Goal: Task Accomplishment & Management: Use online tool/utility

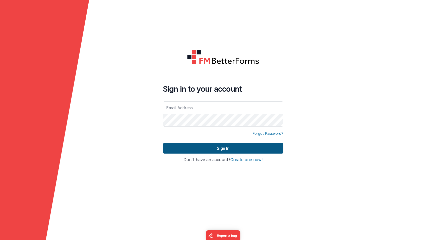
type input "[EMAIL_ADDRESS][DOMAIN_NAME]"
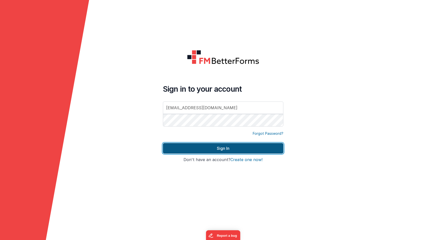
click at [215, 147] on button "Sign In" at bounding box center [223, 148] width 120 height 11
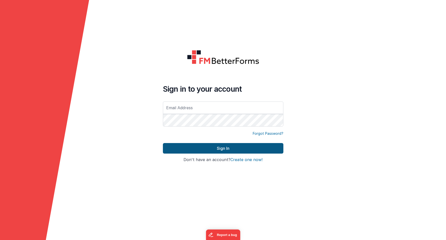
type input "[EMAIL_ADDRESS][DOMAIN_NAME]"
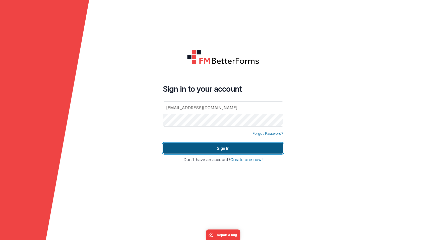
click at [219, 145] on button "Sign In" at bounding box center [223, 148] width 120 height 11
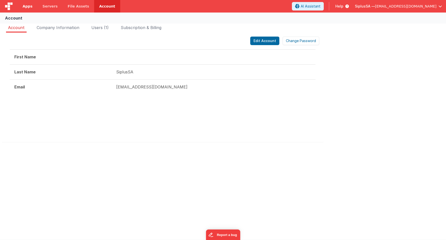
click at [29, 6] on span "Apps" at bounding box center [28, 6] width 10 height 5
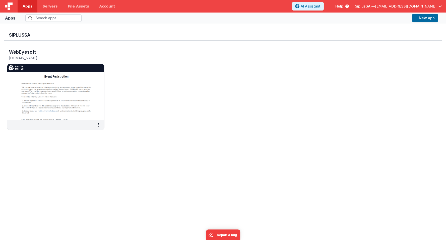
click at [12, 15] on div "Apps" at bounding box center [10, 18] width 10 height 6
click at [12, 17] on div "Apps" at bounding box center [10, 18] width 10 height 6
click at [419, 15] on button "New app" at bounding box center [425, 18] width 26 height 9
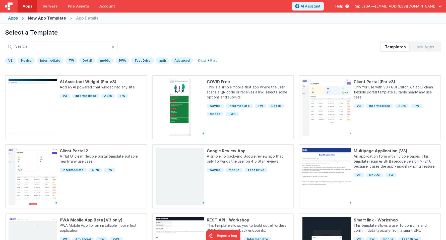
click at [430, 49] on div "My Apps" at bounding box center [425, 47] width 28 height 8
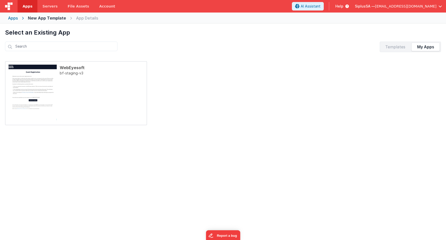
click at [409, 46] on div "Templates" at bounding box center [395, 47] width 28 height 8
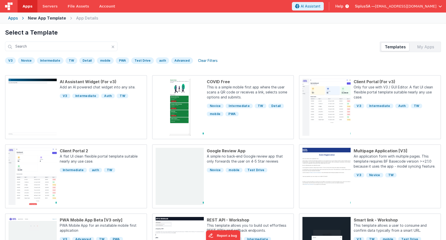
click at [429, 44] on div "My Apps" at bounding box center [425, 47] width 28 height 8
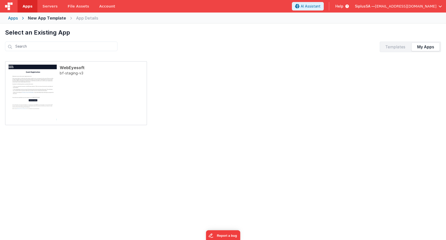
click at [390, 45] on div "Templates" at bounding box center [395, 47] width 28 height 8
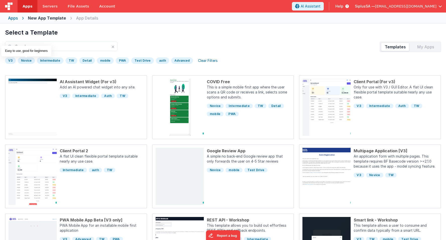
click at [29, 62] on div "Novice" at bounding box center [26, 60] width 17 height 7
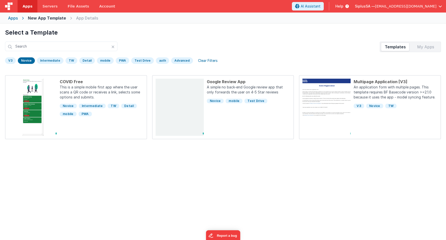
click at [12, 60] on div "V3" at bounding box center [10, 60] width 11 height 7
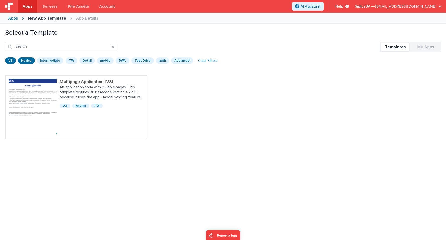
click at [46, 59] on div "Intermediate" at bounding box center [50, 60] width 27 height 7
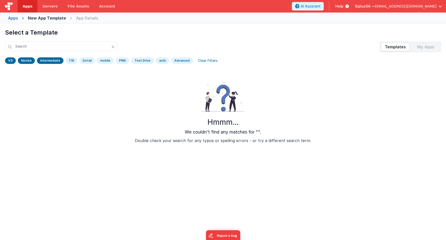
click at [67, 60] on div "TW" at bounding box center [72, 60] width 12 height 7
click at [81, 60] on div "Detail" at bounding box center [87, 60] width 16 height 7
click at [13, 59] on div "V3" at bounding box center [10, 60] width 11 height 7
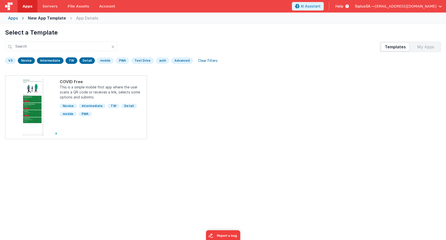
click at [25, 60] on div "Novice" at bounding box center [26, 60] width 17 height 7
click at [48, 60] on div "Intermediate" at bounding box center [50, 60] width 27 height 7
click at [73, 60] on div "TW" at bounding box center [72, 60] width 12 height 7
click at [82, 61] on div "Detail" at bounding box center [87, 60] width 16 height 7
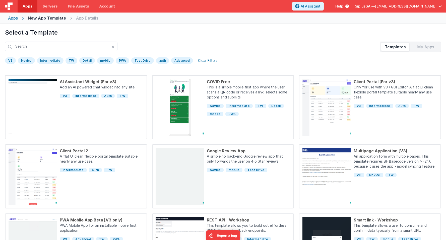
click at [101, 61] on div "mobile" at bounding box center [105, 60] width 17 height 7
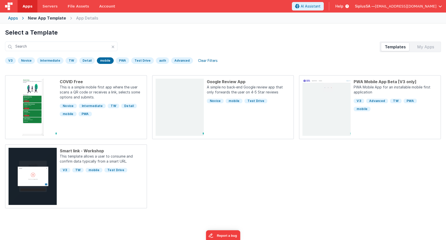
click at [101, 61] on div "mobile" at bounding box center [105, 60] width 17 height 7
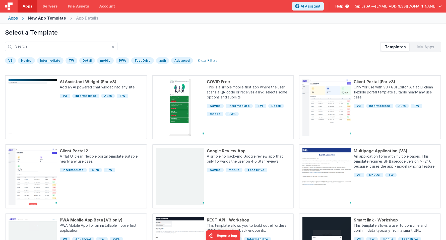
click at [119, 60] on div "PWA" at bounding box center [123, 60] width 14 height 7
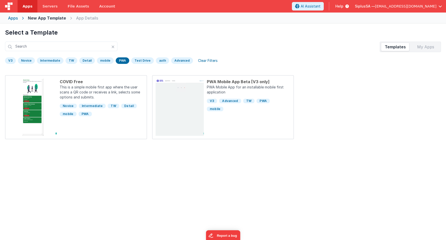
click at [119, 60] on div "PWA" at bounding box center [123, 60] width 14 height 7
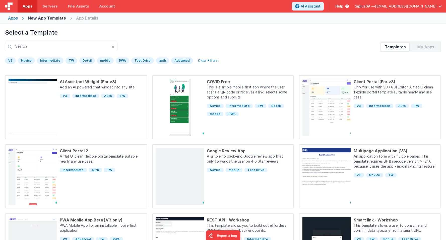
click at [136, 60] on div "Test Drive" at bounding box center [142, 60] width 23 height 7
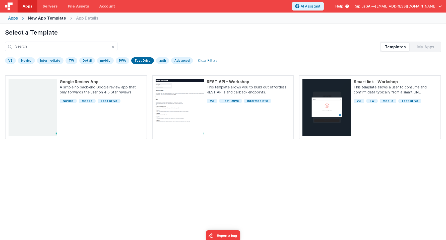
click at [136, 60] on div "Test Drive" at bounding box center [142, 60] width 23 height 7
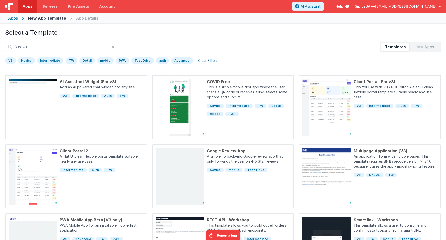
click at [157, 61] on div "auth" at bounding box center [162, 60] width 13 height 7
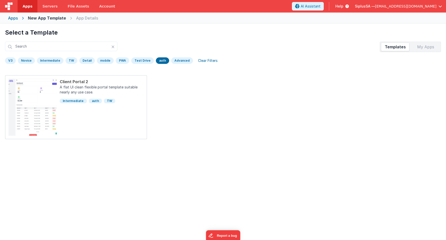
click at [157, 61] on div "auth" at bounding box center [162, 60] width 13 height 7
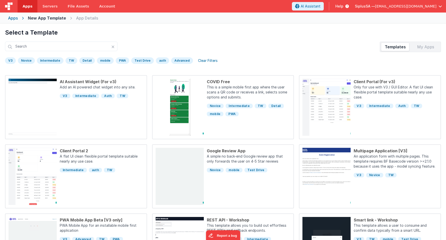
click at [181, 63] on div "Advanced" at bounding box center [182, 60] width 22 height 7
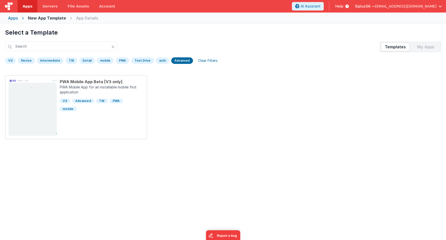
click at [176, 60] on div "Advanced" at bounding box center [182, 60] width 22 height 7
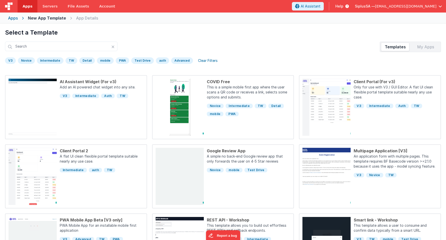
click at [201, 59] on div "Clear Filters" at bounding box center [208, 60] width 26 height 7
click at [97, 18] on div "Apps New App Template App Details" at bounding box center [223, 18] width 446 height 11
click at [35, 33] on h1 "Select a Template" at bounding box center [223, 33] width 436 height 8
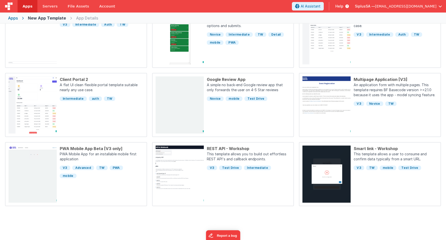
scroll to position [85, 0]
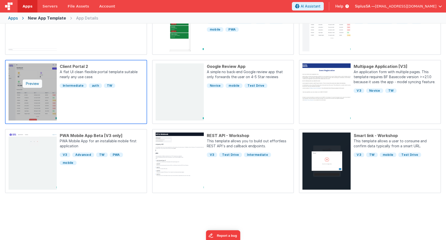
click at [30, 84] on div "Preview" at bounding box center [33, 84] width 20 height 9
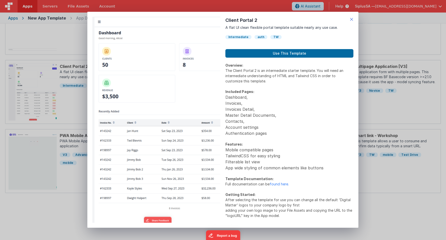
click at [353, 19] on icon at bounding box center [352, 19] width 4 height 7
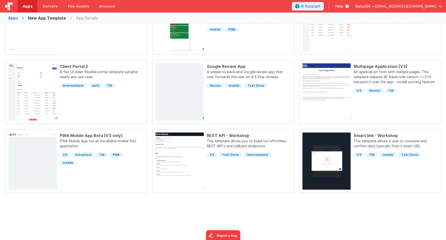
scroll to position [0, 0]
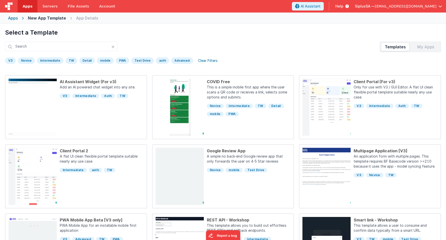
click at [434, 46] on div "My Apps" at bounding box center [425, 47] width 28 height 8
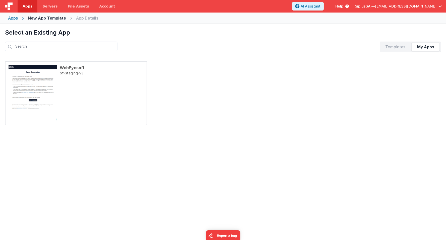
click at [42, 20] on div "New App Template" at bounding box center [47, 18] width 38 height 6
click at [407, 53] on div "Select an Existing App Templates My Apps Preview WebEyesoft bf-staging-v3 Use d…" at bounding box center [223, 144] width 446 height 240
click at [394, 46] on div "Templates" at bounding box center [395, 47] width 28 height 8
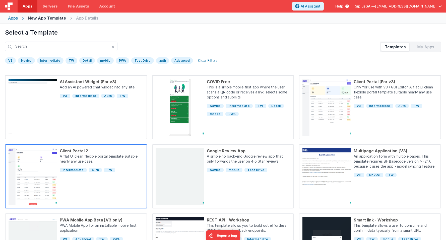
click at [68, 191] on div "Client Portal 2 A flat UI clean flexible portal template suitable nearly any us…" at bounding box center [100, 176] width 87 height 57
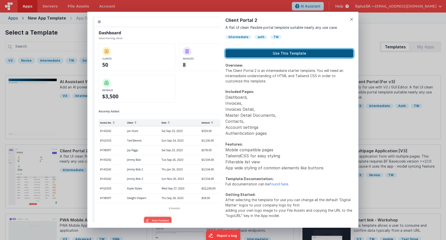
click at [266, 55] on button "Use This Template" at bounding box center [289, 53] width 128 height 9
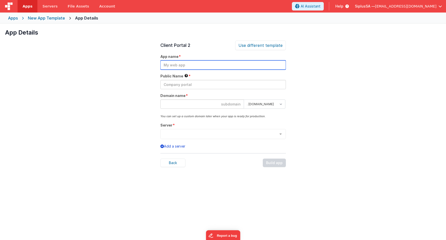
click at [188, 67] on input "text" at bounding box center [222, 64] width 125 height 9
type input "Eyesoft2"
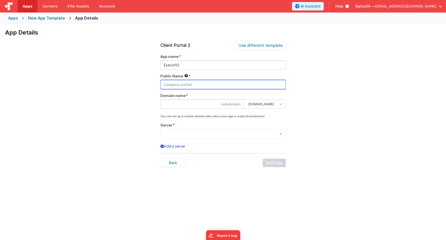
click at [191, 83] on input "text" at bounding box center [222, 84] width 125 height 9
type input "SiplusSA"
click at [211, 106] on input at bounding box center [202, 104] width 84 height 9
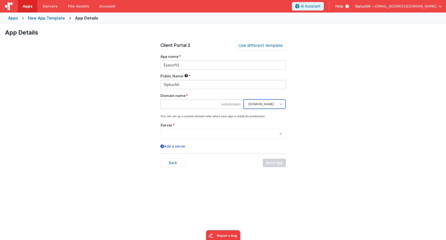
click at [271, 104] on select ". clientportal.cloud . fmbetterforms.com" at bounding box center [265, 104] width 42 height 9
click at [283, 105] on select ". clientportal.cloud . fmbetterforms.com" at bounding box center [265, 104] width 42 height 9
select select "clientportal.cloud"
click at [244, 100] on select ". clientportal.cloud . fmbetterforms.com" at bounding box center [265, 104] width 42 height 9
click at [233, 106] on input at bounding box center [202, 104] width 84 height 9
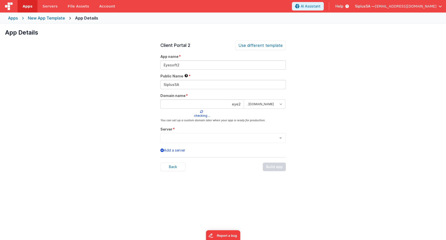
type input "eye2"
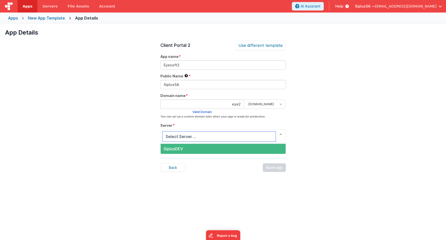
click at [242, 149] on span "SiplusDEV" at bounding box center [223, 149] width 125 height 10
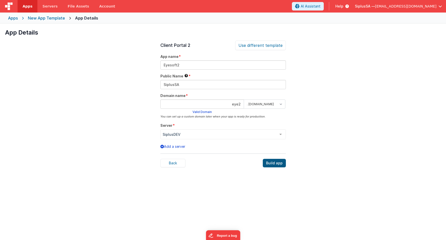
click at [277, 162] on div "Build app" at bounding box center [274, 163] width 23 height 9
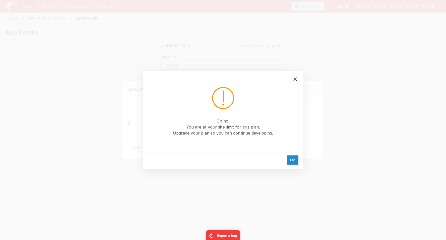
click at [290, 159] on div "Ok" at bounding box center [293, 160] width 12 height 9
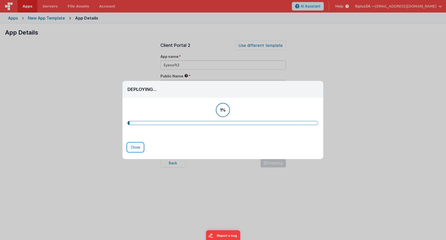
click at [138, 147] on button "Close" at bounding box center [135, 147] width 16 height 9
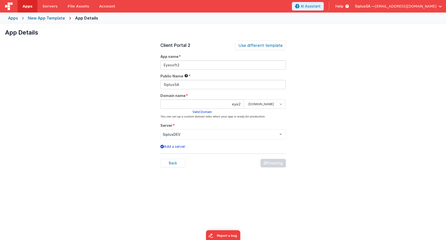
click at [50, 17] on div "New App Template" at bounding box center [46, 18] width 37 height 6
click at [39, 19] on div "New App Template" at bounding box center [46, 18] width 37 height 6
click at [79, 16] on div "App Details" at bounding box center [86, 18] width 23 height 6
click at [51, 20] on div "New App Template" at bounding box center [46, 18] width 37 height 6
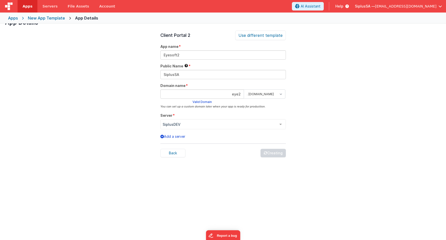
scroll to position [17, 0]
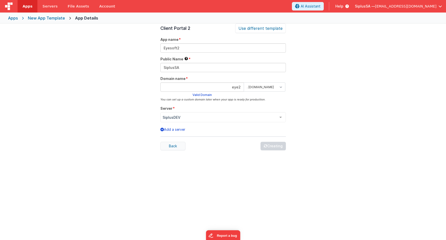
click at [175, 145] on div "Back" at bounding box center [172, 146] width 25 height 9
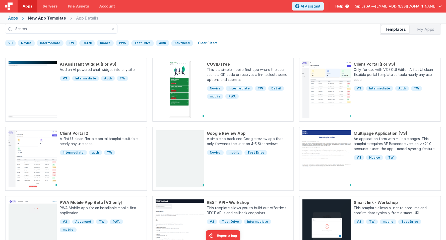
scroll to position [18, 0]
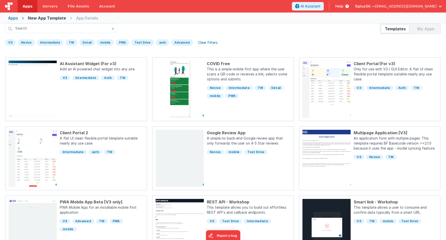
click at [426, 31] on div "My Apps" at bounding box center [425, 29] width 28 height 8
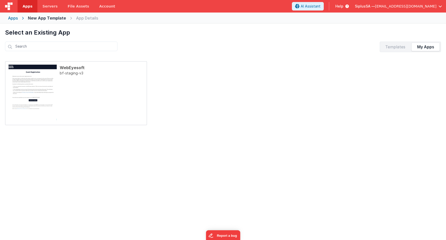
scroll to position [0, 0]
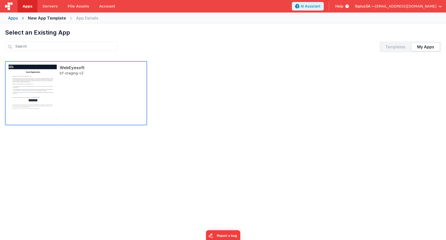
click at [64, 80] on p "bf-staging-v3" at bounding box center [102, 96] width 84 height 51
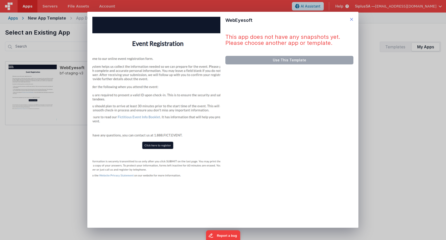
click at [351, 18] on icon at bounding box center [352, 19] width 4 height 7
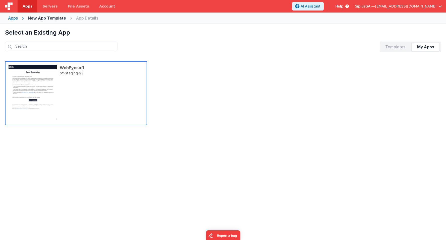
click at [100, 81] on p "bf-staging-v3" at bounding box center [102, 96] width 84 height 51
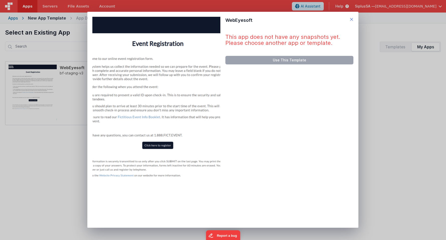
click at [353, 19] on icon at bounding box center [352, 19] width 4 height 7
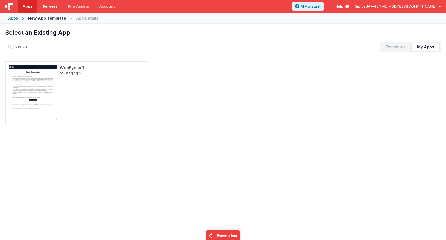
click at [52, 6] on span "Servers" at bounding box center [49, 6] width 15 height 5
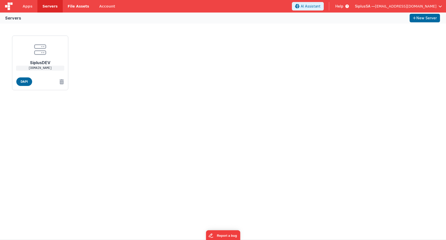
click at [68, 3] on link "File Assets" at bounding box center [79, 6] width 32 height 13
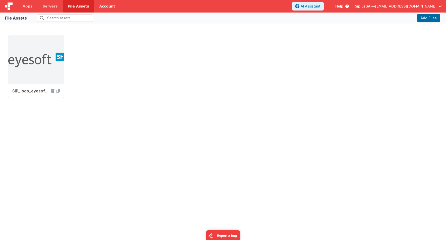
click at [96, 4] on link "Account" at bounding box center [107, 6] width 26 height 13
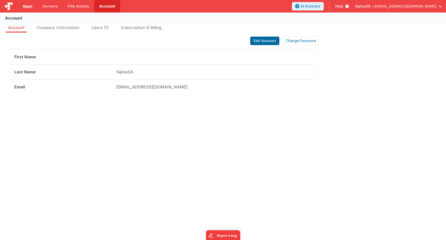
click at [27, 4] on span "Apps" at bounding box center [28, 6] width 10 height 5
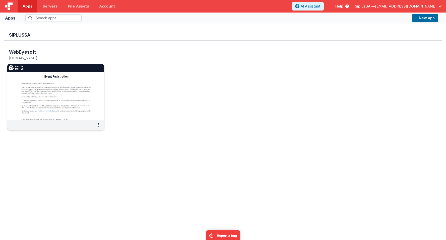
click at [74, 84] on img at bounding box center [55, 92] width 97 height 56
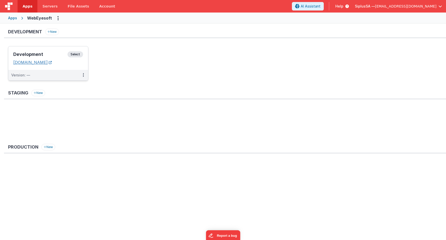
click at [52, 64] on link "eyesoftweb.fmbetterforms.com" at bounding box center [32, 62] width 38 height 5
click at [14, 19] on div "Apps" at bounding box center [12, 18] width 9 height 5
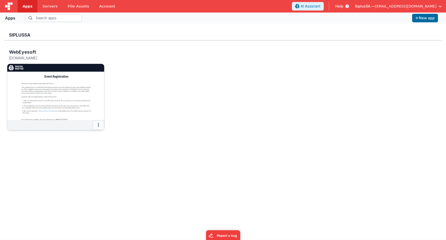
click at [100, 125] on button at bounding box center [99, 125] width 12 height 10
click at [88, 163] on link "Delete App" at bounding box center [87, 162] width 35 height 9
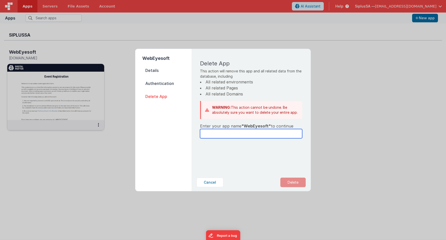
click at [243, 134] on input "text" at bounding box center [251, 133] width 102 height 9
click at [239, 132] on input "text" at bounding box center [251, 133] width 102 height 9
click at [252, 128] on span ""WebEyesoft"" at bounding box center [255, 126] width 29 height 5
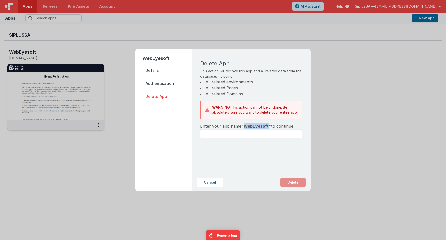
copy span "WebEyesoft"
click at [247, 133] on input "text" at bounding box center [251, 133] width 102 height 9
paste input "WebEyesoft"
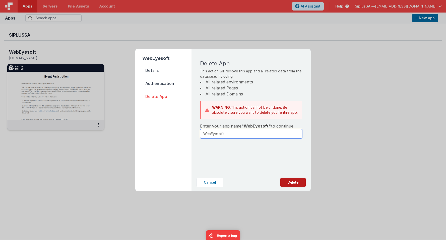
type input "WebEyesoft"
click at [283, 178] on button "Delete" at bounding box center [292, 183] width 25 height 10
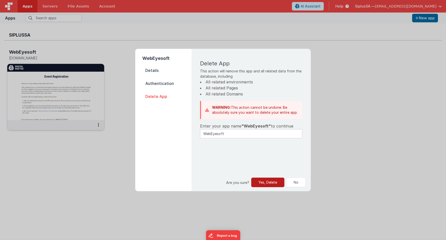
click at [267, 178] on button "Yes, Delete" at bounding box center [267, 183] width 33 height 10
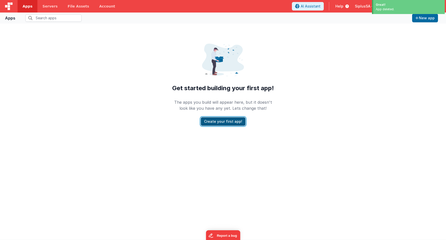
click at [219, 122] on button "Create your first app!" at bounding box center [223, 121] width 45 height 9
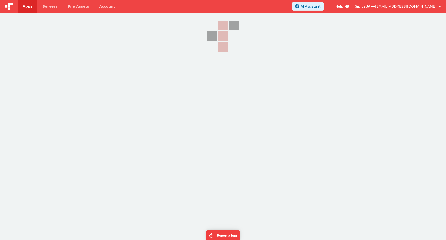
select select "fmbetterforms.com"
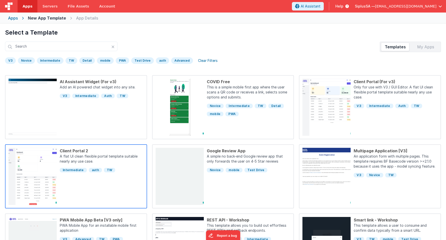
click at [85, 164] on p "A flat UI clean flexible portal template suitable nearly any use case." at bounding box center [102, 159] width 84 height 11
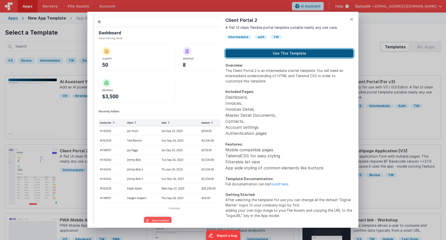
click at [289, 52] on button "Use This Template" at bounding box center [289, 53] width 128 height 9
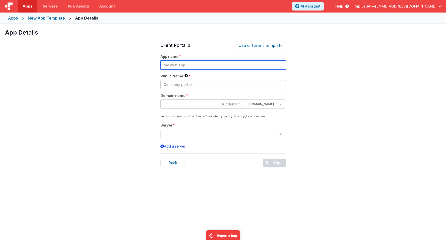
click at [204, 65] on input "text" at bounding box center [222, 64] width 125 height 9
type input "Eye2"
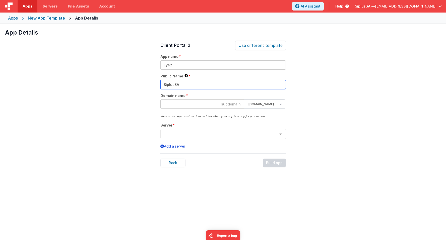
type input "SiplusSA"
click at [199, 102] on input at bounding box center [202, 104] width 84 height 9
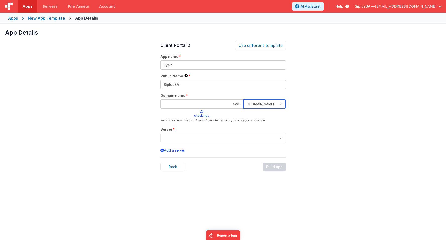
click at [269, 108] on select ". clientportal.cloud . fmbetterforms.com" at bounding box center [265, 104] width 42 height 9
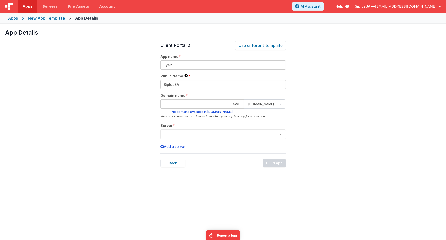
click at [241, 105] on input "eye1" at bounding box center [202, 104] width 84 height 9
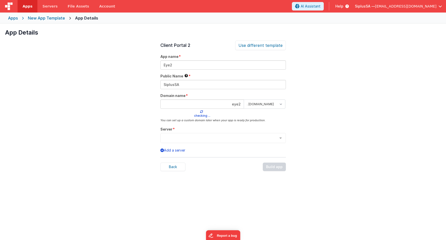
type input "eye2"
click at [295, 103] on div "App Details Preview AI Assistant Widget (For v3) Add an AI powered chat widget …" at bounding box center [223, 144] width 446 height 240
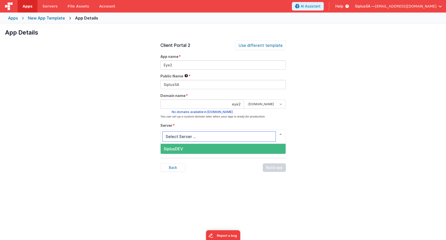
click at [202, 146] on span "SiplusDEV" at bounding box center [223, 149] width 125 height 10
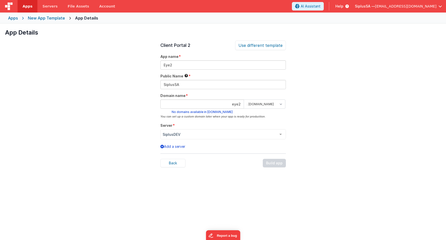
click at [315, 129] on div "App Details Preview AI Assistant Widget (For v3) Add an AI powered chat widget …" at bounding box center [223, 144] width 446 height 240
click at [224, 103] on input "eye2" at bounding box center [202, 104] width 84 height 9
click at [274, 162] on div "Back Build app" at bounding box center [222, 163] width 125 height 9
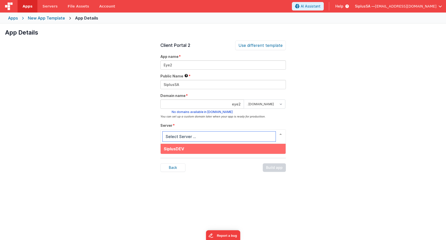
click at [197, 150] on span "SiplusDEV" at bounding box center [223, 149] width 125 height 10
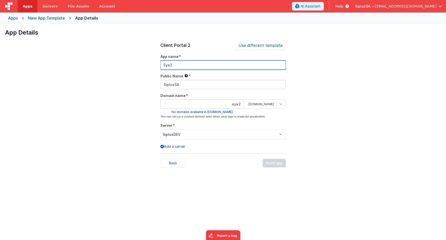
click at [203, 67] on input "Eye2" at bounding box center [222, 64] width 125 height 9
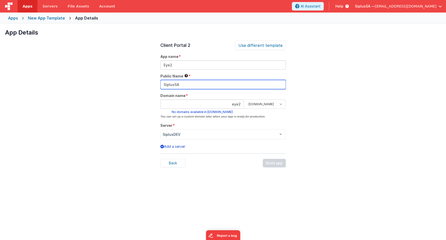
click at [201, 83] on input "SiplusSA" at bounding box center [222, 84] width 125 height 9
type input "Siplus SA"
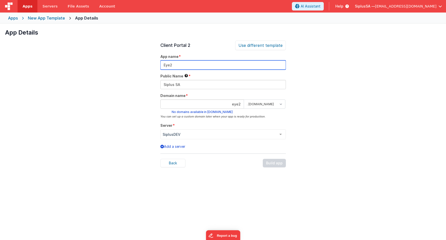
click at [195, 63] on input "Eye2" at bounding box center [222, 64] width 125 height 9
type input "Eye 2"
click at [287, 156] on div "App Details Preview AI Assistant Widget (For v3) Add an AI powered chat widget …" at bounding box center [223, 144] width 446 height 240
click at [165, 160] on div "Back" at bounding box center [172, 163] width 25 height 9
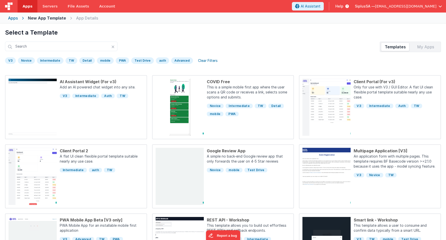
drag, startPoint x: 225, startPoint y: 36, endPoint x: 83, endPoint y: 27, distance: 142.3
click at [225, 36] on h1 "Select a Template" at bounding box center [223, 33] width 436 height 8
click at [15, 19] on div "Apps" at bounding box center [13, 18] width 10 height 6
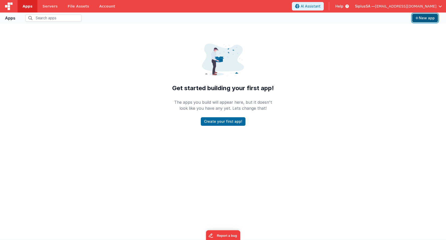
click at [417, 16] on button "New app" at bounding box center [425, 18] width 26 height 9
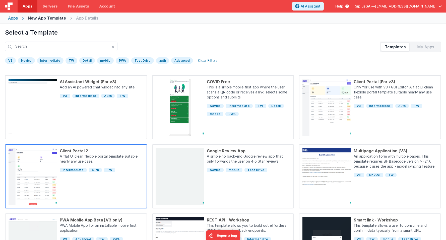
click at [85, 157] on p "A flat UI clean flexible portal template suitable nearly any use case." at bounding box center [102, 159] width 84 height 11
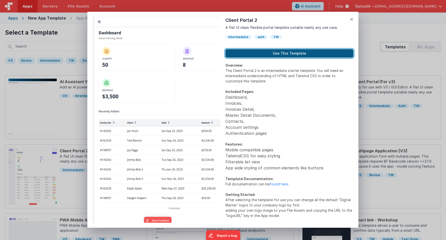
click at [295, 51] on button "Use This Template" at bounding box center [289, 53] width 128 height 9
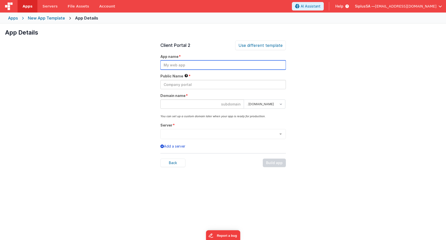
click at [230, 67] on input "text" at bounding box center [222, 64] width 125 height 9
type input "Eye2"
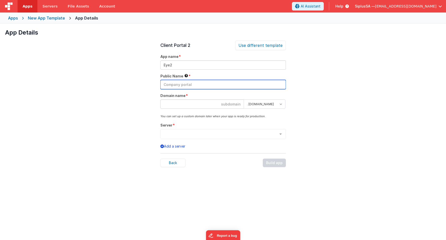
click at [221, 85] on input "text" at bounding box center [222, 84] width 125 height 9
type input "Siplus SA"
click at [217, 101] on input at bounding box center [202, 104] width 84 height 9
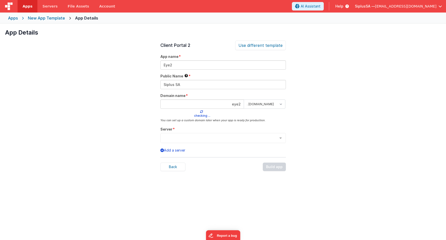
type input "eye2"
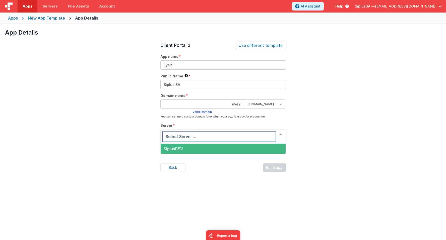
click at [196, 146] on span "SiplusDEV" at bounding box center [223, 149] width 125 height 10
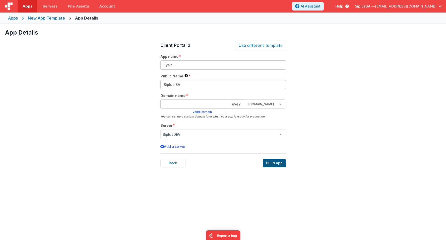
click at [276, 162] on div "Build app" at bounding box center [274, 163] width 23 height 9
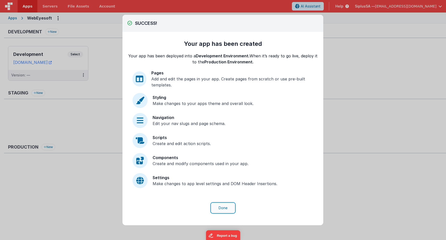
click at [226, 209] on button "Done" at bounding box center [222, 209] width 23 height 10
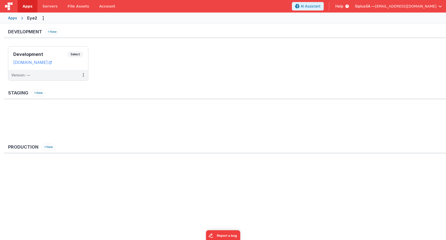
click at [12, 16] on div "Apps" at bounding box center [12, 18] width 9 height 5
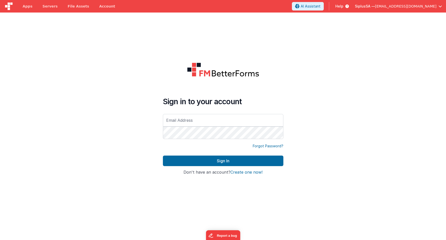
type input "[EMAIL_ADDRESS][DOMAIN_NAME]"
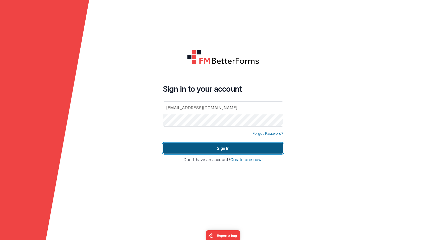
click at [219, 148] on button "Sign In" at bounding box center [223, 148] width 120 height 11
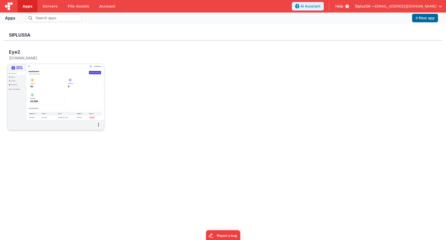
click at [64, 92] on img at bounding box center [55, 92] width 97 height 56
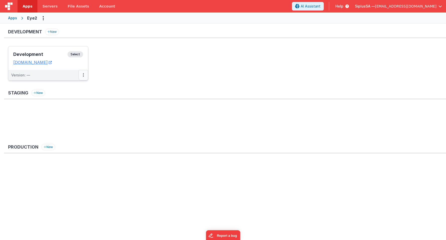
click at [83, 75] on icon at bounding box center [83, 75] width 1 height 0
click at [104, 70] on div at bounding box center [223, 120] width 446 height 240
click at [85, 75] on button at bounding box center [84, 75] width 10 height 11
click at [76, 87] on link "Edit" at bounding box center [66, 86] width 44 height 9
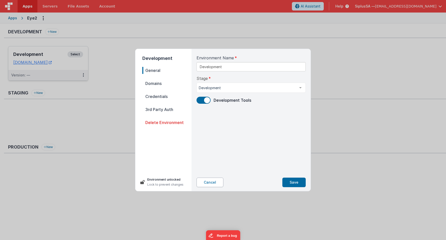
click at [206, 182] on button "Cancel" at bounding box center [210, 183] width 27 height 10
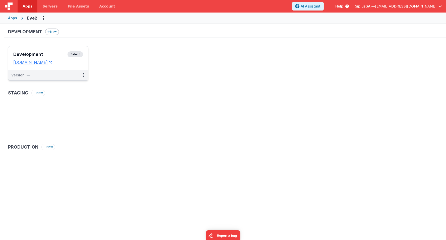
click at [55, 33] on button "New" at bounding box center [52, 32] width 14 height 7
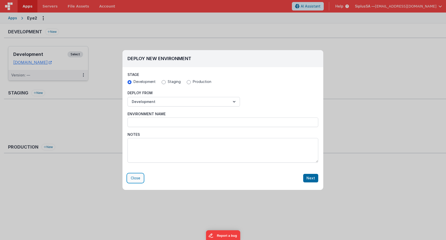
click at [138, 179] on button "Close" at bounding box center [135, 178] width 16 height 9
radio input "false"
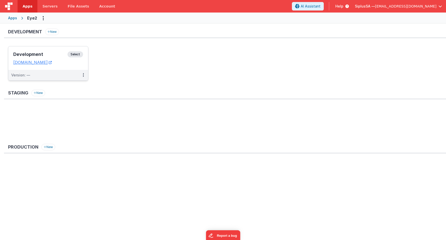
click at [172, 87] on div "Development New Development Select URLs eye2.fmbetterforms.com Version: — Stagi…" at bounding box center [225, 112] width 442 height 166
click at [43, 15] on button "Options" at bounding box center [43, 18] width 8 height 8
click at [163, 74] on button at bounding box center [223, 120] width 446 height 240
click at [44, 63] on link "eye2.fmbetterforms.com" at bounding box center [32, 62] width 38 height 5
click at [22, 75] on div "Version: —" at bounding box center [20, 75] width 19 height 5
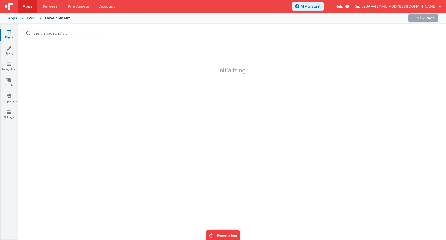
click at [9, 32] on icon at bounding box center [9, 32] width 5 height 5
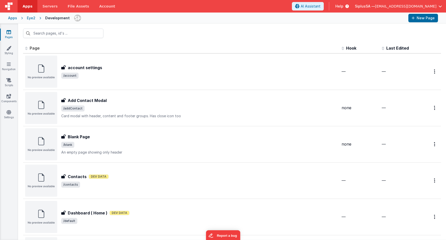
click at [9, 32] on icon at bounding box center [9, 32] width 5 height 5
click at [417, 15] on button "New Page" at bounding box center [423, 18] width 30 height 9
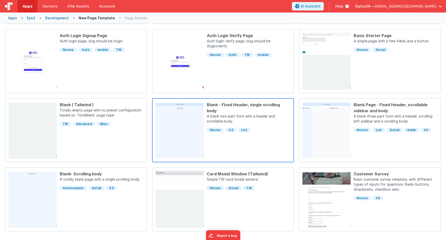
scroll to position [114, 0]
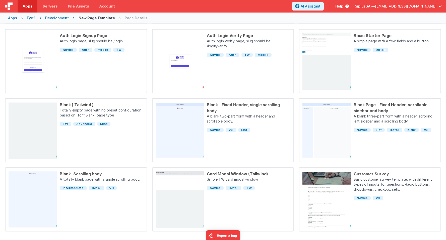
click at [50, 16] on div "Development" at bounding box center [57, 18] width 24 height 5
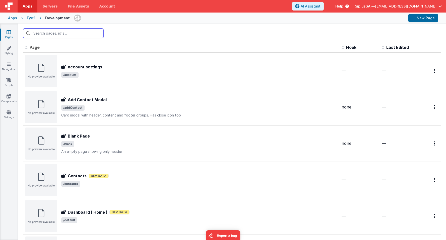
scroll to position [1, 0]
click at [422, 16] on button "New Page" at bounding box center [423, 18] width 30 height 9
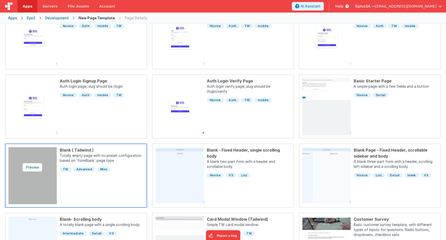
scroll to position [115, 0]
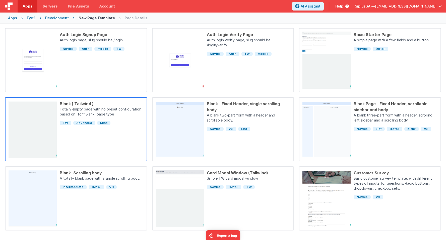
click at [69, 143] on div "Blank ( Tailwind ) Totally empty page with no preset configuration based on `fo…" at bounding box center [100, 129] width 87 height 57
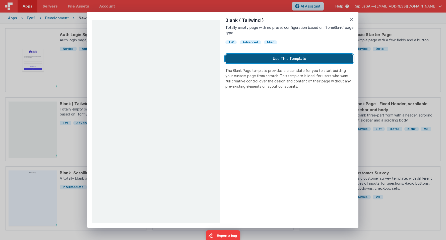
click at [267, 61] on button "Use This Template" at bounding box center [289, 58] width 128 height 9
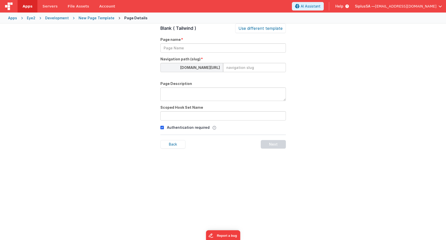
scroll to position [17, 0]
click at [178, 47] on input "text" at bounding box center [222, 47] width 125 height 9
type input "m"
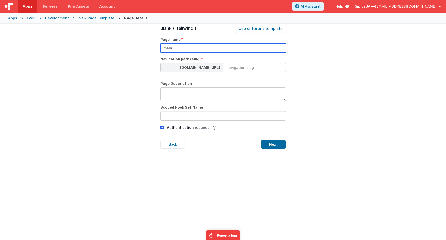
type input "main"
click at [240, 69] on input at bounding box center [254, 67] width 63 height 9
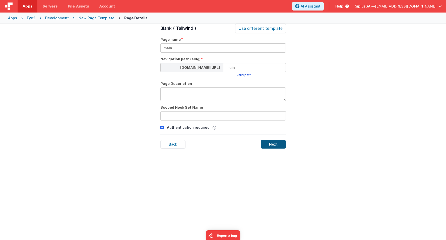
type input "main"
click at [272, 145] on div "Next" at bounding box center [273, 144] width 25 height 9
click at [271, 139] on div "Back Next" at bounding box center [222, 142] width 125 height 14
click at [274, 143] on div "Next" at bounding box center [273, 144] width 25 height 9
click at [258, 31] on div "Use different template" at bounding box center [260, 29] width 51 height 10
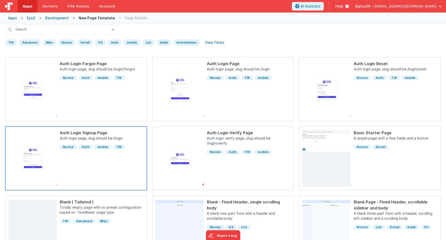
scroll to position [115, 0]
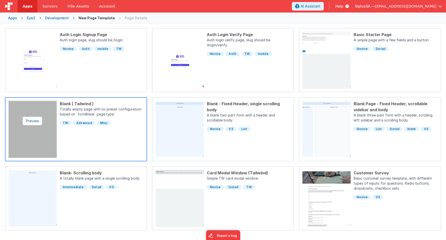
click at [47, 129] on img at bounding box center [33, 129] width 48 height 57
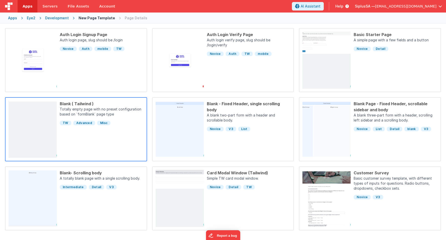
click at [81, 134] on div "Blank ( Tailwind ) Totally empty page with no preset configuration based on `fo…" at bounding box center [100, 129] width 87 height 57
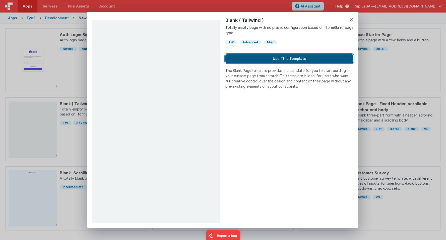
click at [270, 57] on button "Use This Template" at bounding box center [289, 58] width 128 height 9
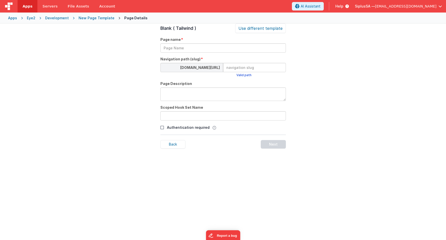
scroll to position [17, 0]
click at [230, 51] on input "text" at bounding box center [222, 47] width 125 height 9
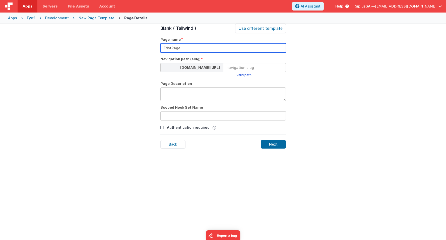
type input "FristPage"
click at [240, 69] on input at bounding box center [254, 67] width 63 height 9
type input "first"
click at [271, 143] on div "Next" at bounding box center [273, 144] width 25 height 9
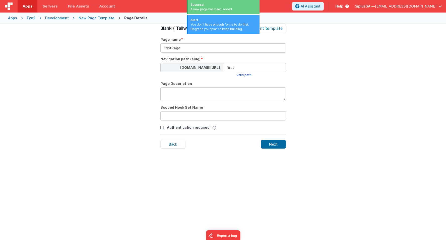
click at [373, 57] on div "Page Details Preview Auth Login Forgot Page Auth login page, slug should be /lo…" at bounding box center [223, 144] width 446 height 240
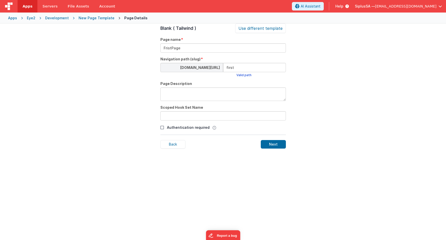
click at [88, 20] on div "New Page Template" at bounding box center [97, 18] width 36 height 5
click at [66, 18] on div "Development" at bounding box center [57, 18] width 24 height 5
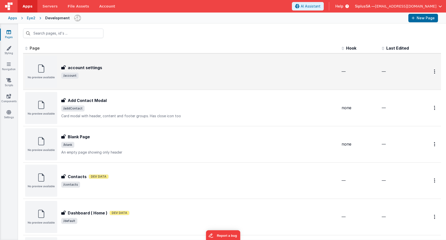
click at [105, 73] on span "/account" at bounding box center [199, 76] width 276 height 6
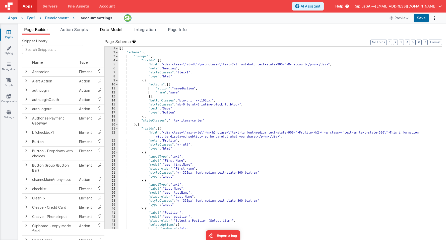
click at [119, 31] on span "Data Model" at bounding box center [111, 29] width 22 height 5
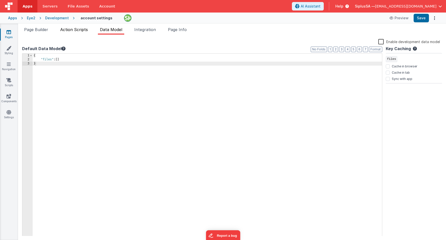
click at [83, 30] on span "Action Scripts" at bounding box center [74, 29] width 28 height 5
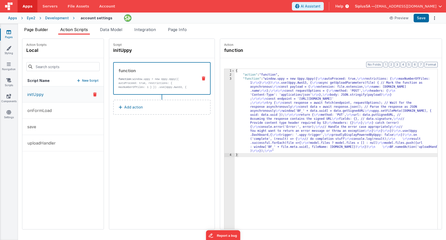
click at [45, 29] on span "Page Builder" at bounding box center [36, 29] width 24 height 5
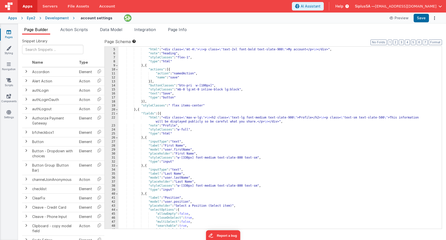
scroll to position [30, 0]
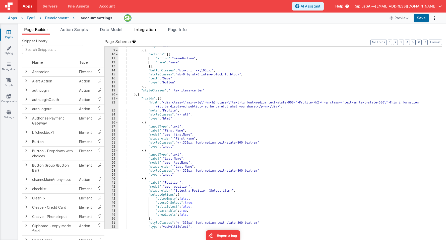
click at [149, 30] on span "Integration" at bounding box center [145, 29] width 22 height 5
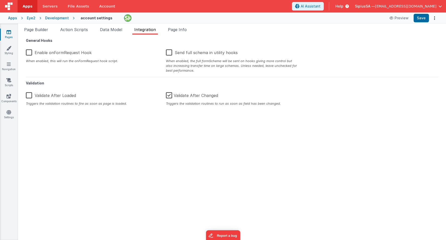
click at [60, 19] on div "Development" at bounding box center [57, 18] width 24 height 5
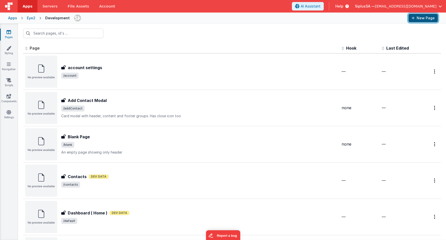
click at [424, 20] on button "New Page" at bounding box center [423, 18] width 30 height 9
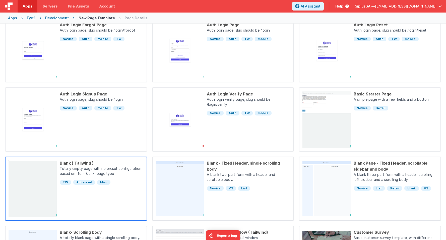
scroll to position [115, 0]
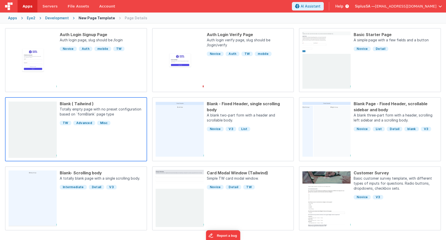
click at [76, 146] on div "Blank ( Tailwind ) Totally empty page with no preset configuration based on `fo…" at bounding box center [100, 129] width 87 height 57
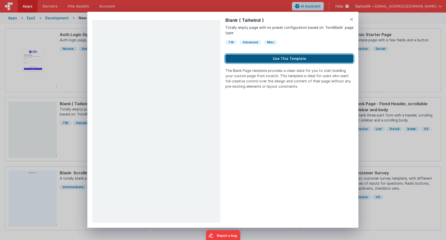
click at [290, 58] on button "Use This Template" at bounding box center [289, 58] width 128 height 9
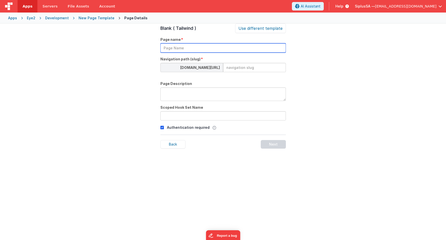
click at [212, 48] on input "text" at bounding box center [222, 47] width 125 height 9
type input "FirstPage"
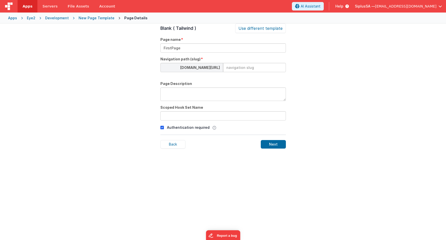
click at [240, 71] on input at bounding box center [254, 67] width 63 height 9
type input "myfirst"
click at [247, 91] on textarea at bounding box center [222, 95] width 125 height 14
type textarea "first"
click at [225, 116] on input "text" at bounding box center [222, 115] width 125 height 9
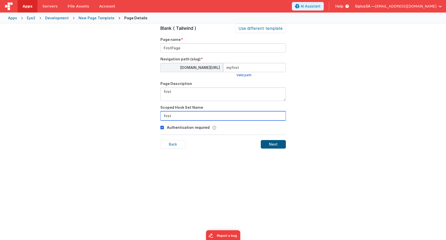
type input "first"
click at [278, 143] on div "Next" at bounding box center [273, 144] width 25 height 9
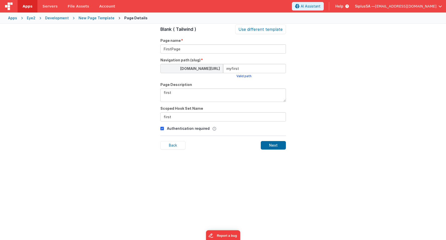
scroll to position [16, 0]
click at [272, 149] on div "Next" at bounding box center [273, 145] width 25 height 9
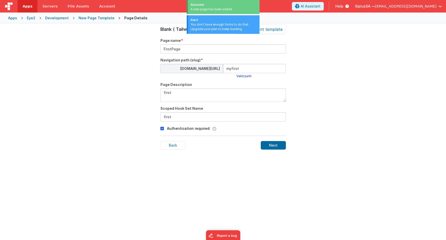
click at [98, 45] on div "Page Details Preview Auth Login Forgot Page Auth login page, slug should be /lo…" at bounding box center [223, 144] width 446 height 240
click at [92, 18] on div "New Page Template" at bounding box center [97, 18] width 36 height 5
click at [60, 18] on div "Development" at bounding box center [57, 18] width 24 height 5
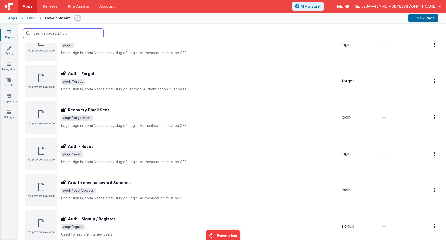
scroll to position [456, 0]
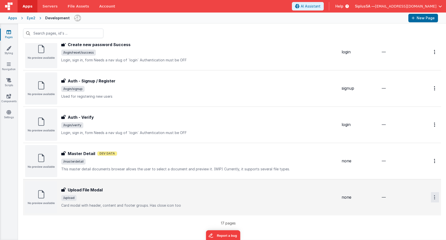
click at [413, 225] on link "Delete" at bounding box center [417, 227] width 44 height 9
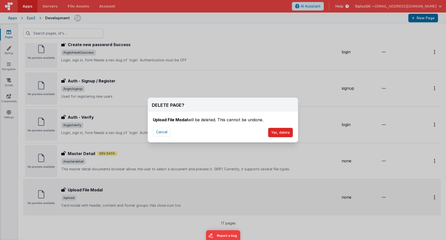
click at [279, 131] on button "Yes, delete" at bounding box center [280, 133] width 25 height 10
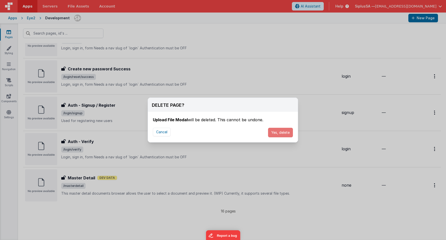
scroll to position [432, 0]
click at [432, 185] on div "DELETE PAGE? Upload File Modal will be deleted. This cannot be undone. Cancel Y…" at bounding box center [223, 120] width 446 height 240
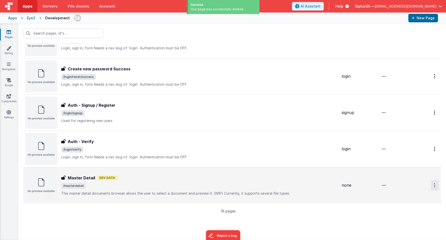
click at [402, 217] on link "Delete" at bounding box center [417, 215] width 44 height 9
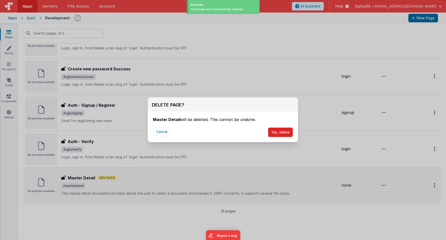
click at [289, 132] on button "Yes, delete" at bounding box center [280, 133] width 25 height 10
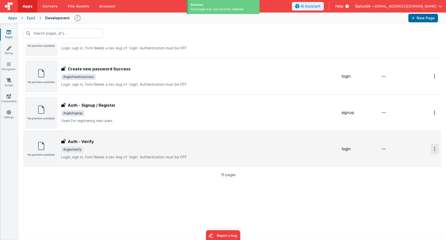
click at [402, 179] on link "Delete" at bounding box center [417, 179] width 44 height 9
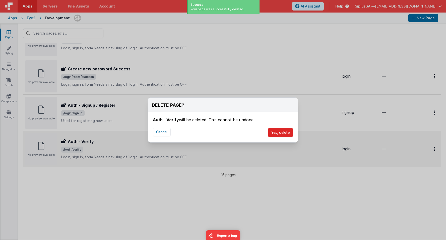
drag, startPoint x: 277, startPoint y: 132, endPoint x: 280, endPoint y: 132, distance: 3.5
click at [277, 132] on button "Yes, delete" at bounding box center [280, 133] width 25 height 10
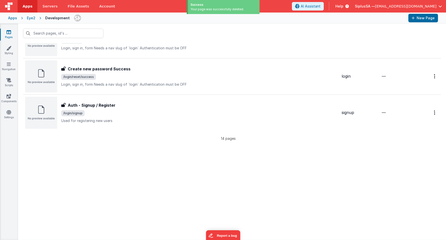
click at [431, 111] on div "DELETE PAGE? Auth - Verify will be deleted. This cannot be undone. Cancel Yes, …" at bounding box center [223, 120] width 446 height 240
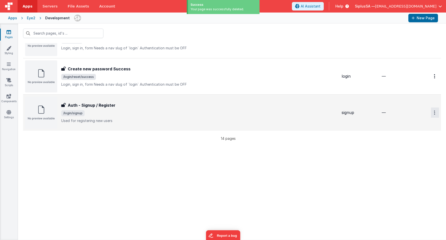
click at [413, 142] on link "Delete" at bounding box center [417, 143] width 44 height 9
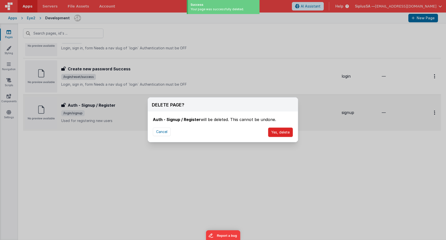
click at [289, 133] on button "Yes, delete" at bounding box center [280, 133] width 25 height 10
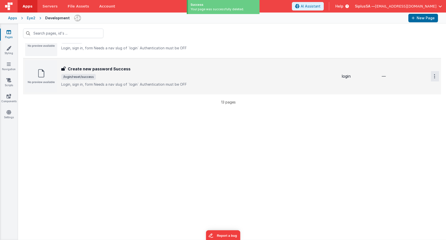
click at [401, 105] on icon at bounding box center [401, 107] width 7 height 4
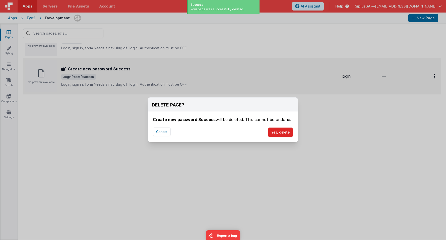
click at [282, 130] on button "Yes, delete" at bounding box center [280, 133] width 25 height 10
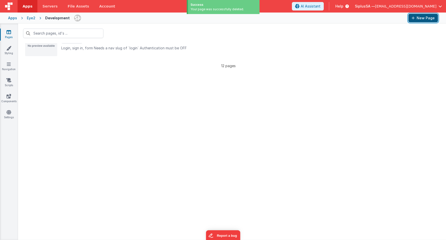
click at [418, 16] on button "New Page" at bounding box center [423, 18] width 30 height 9
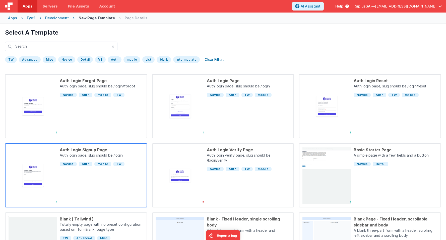
scroll to position [115, 0]
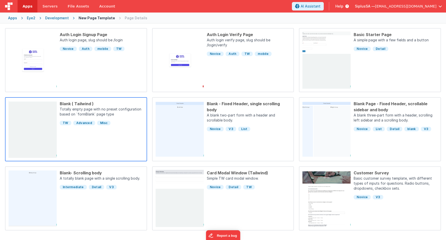
click at [115, 143] on div "Blank ( Tailwind ) Totally empty page with no preset configuration based on `fo…" at bounding box center [100, 129] width 87 height 57
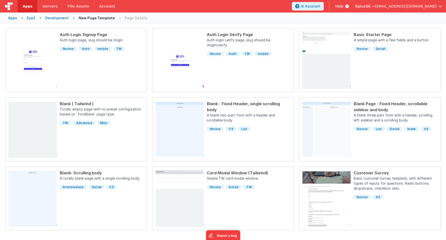
click at [55, 179] on div "Preview Blank ( Tailwind ) Totally empty page with no preset configuration base…" at bounding box center [223, 120] width 446 height 240
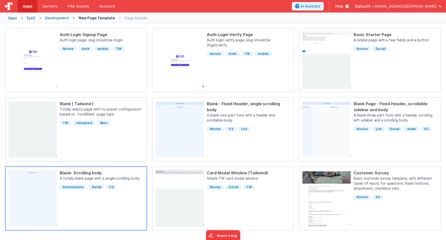
click at [71, 177] on p "A totally blank page with a single scrolling body." at bounding box center [102, 179] width 84 height 6
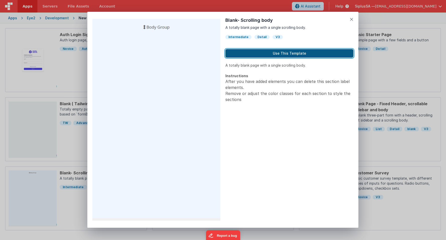
click at [264, 51] on button "Use This Template" at bounding box center [289, 53] width 128 height 9
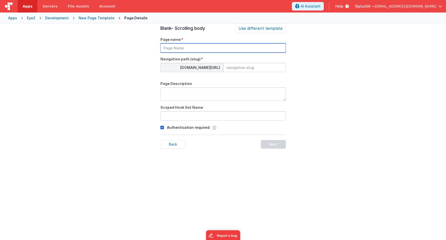
click at [226, 46] on input "text" at bounding box center [222, 47] width 125 height 9
type input "MyFirst"
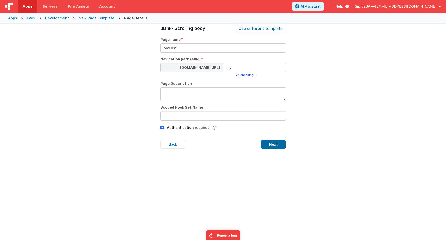
type input "myf"
click at [227, 69] on input "irst" at bounding box center [254, 67] width 63 height 9
type input "first"
click at [215, 92] on textarea at bounding box center [222, 95] width 125 height 14
type textarea "My First Page"
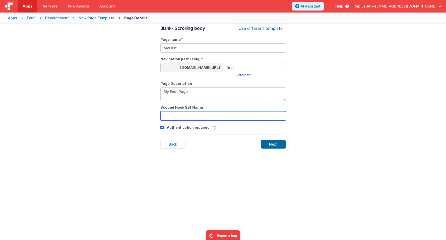
click at [215, 114] on input "text" at bounding box center [222, 115] width 125 height 9
type input "myfirst"
click at [272, 144] on div "Next" at bounding box center [273, 144] width 25 height 9
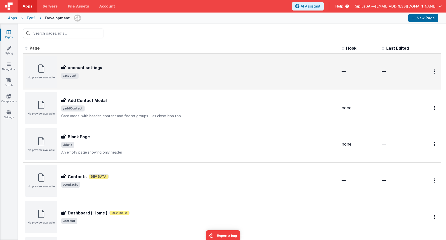
click at [148, 80] on div "account settings account settings /account" at bounding box center [181, 72] width 312 height 32
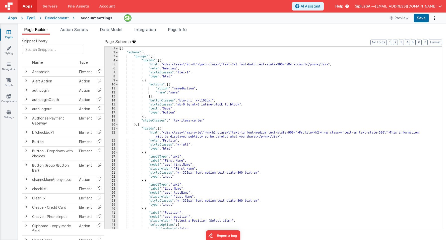
click at [61, 16] on div "Development" at bounding box center [57, 18] width 24 height 5
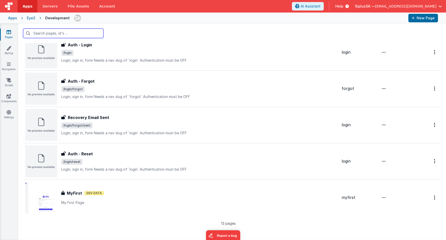
scroll to position [311, 0]
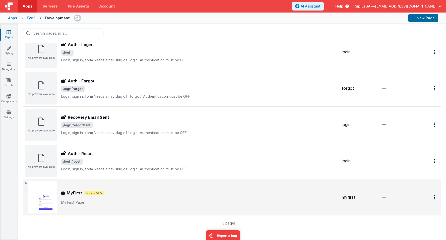
click at [136, 193] on div "MyFirst Dev Data" at bounding box center [199, 193] width 276 height 6
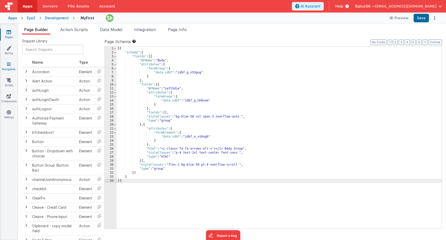
click at [8, 66] on icon at bounding box center [9, 64] width 4 height 5
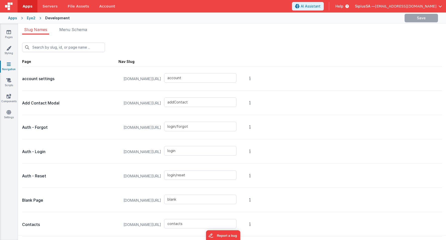
type input "first"
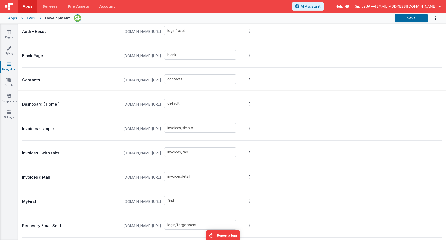
scroll to position [147, 0]
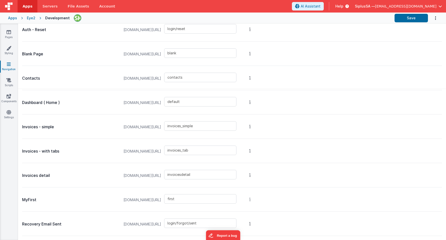
click at [238, 163] on link "Edit Page" at bounding box center [224, 163] width 44 height 9
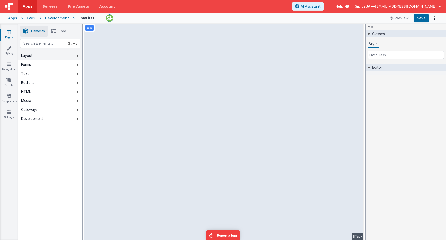
click at [26, 57] on div "Layout" at bounding box center [27, 55] width 12 height 5
click at [60, 63] on button "Forms" at bounding box center [50, 64] width 64 height 9
click at [59, 70] on button "Text" at bounding box center [50, 73] width 64 height 9
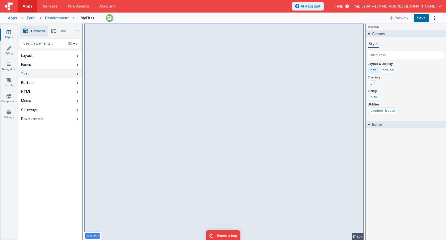
click at [39, 74] on button "Text" at bounding box center [50, 73] width 64 height 9
click at [43, 68] on button "Forms" at bounding box center [50, 64] width 64 height 9
click at [68, 59] on button "Layout" at bounding box center [50, 55] width 64 height 9
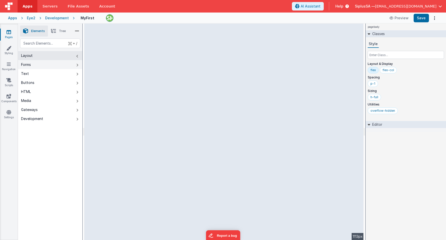
click at [69, 63] on button "Forms" at bounding box center [50, 64] width 64 height 9
click at [70, 67] on button "Forms" at bounding box center [50, 64] width 64 height 9
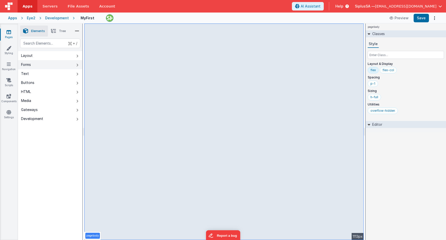
click at [76, 66] on button "Forms" at bounding box center [50, 64] width 64 height 9
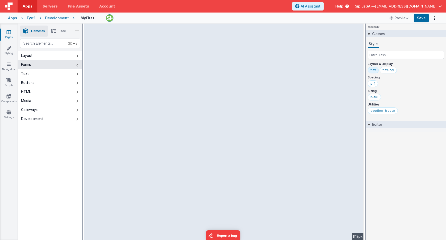
click at [73, 67] on button "Forms" at bounding box center [50, 64] width 64 height 9
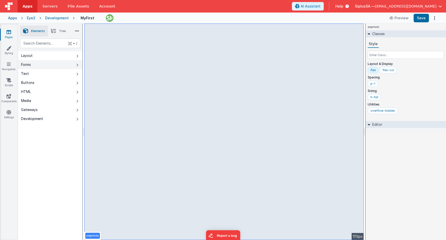
click at [72, 67] on button "Forms" at bounding box center [50, 64] width 64 height 9
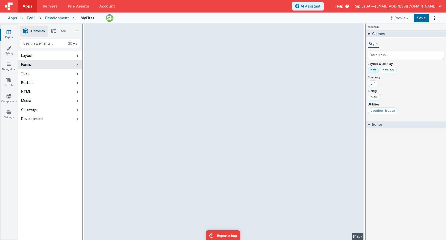
click at [76, 66] on icon at bounding box center [77, 65] width 2 height 4
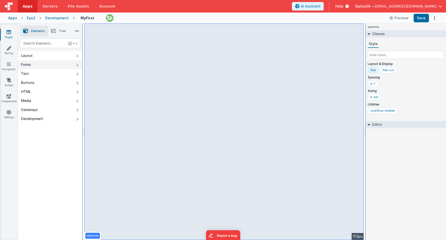
click at [71, 64] on button "Forms" at bounding box center [50, 64] width 64 height 9
click at [401, 56] on input "text" at bounding box center [406, 55] width 76 height 8
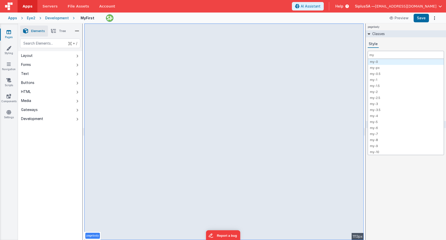
type input "my"
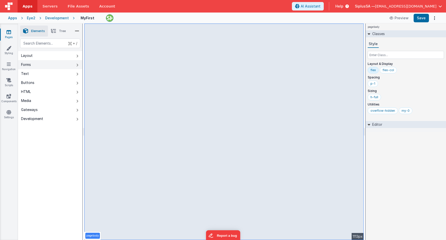
click at [53, 62] on button "Forms" at bounding box center [50, 64] width 64 height 9
click at [228, 23] on div "Apps Eye2 Development MyFirst Preview Save" at bounding box center [223, 18] width 446 height 11
click at [28, 16] on div "Eye2" at bounding box center [31, 18] width 9 height 5
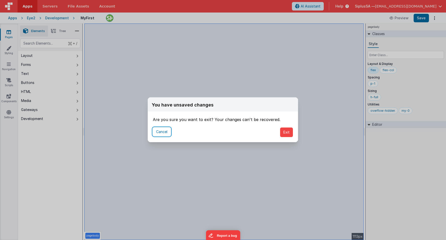
drag, startPoint x: 164, startPoint y: 130, endPoint x: 276, endPoint y: 134, distance: 111.5
click at [276, 134] on div "Cancel Exit" at bounding box center [223, 133] width 150 height 20
click at [286, 134] on button "Exit" at bounding box center [286, 133] width 13 height 10
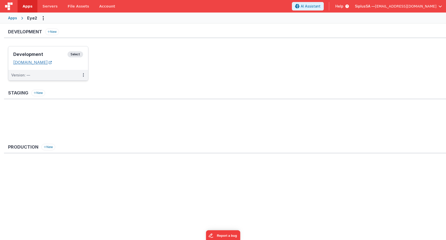
click at [42, 64] on link "eye2.fmbetterforms.com" at bounding box center [32, 62] width 38 height 5
click at [48, 53] on h3 "Development" at bounding box center [40, 54] width 54 height 5
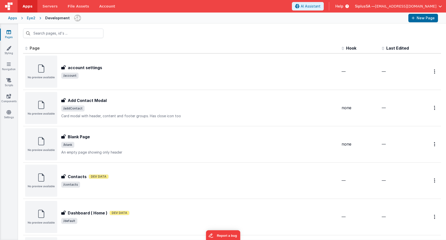
click at [11, 34] on link "Pages" at bounding box center [9, 35] width 18 height 10
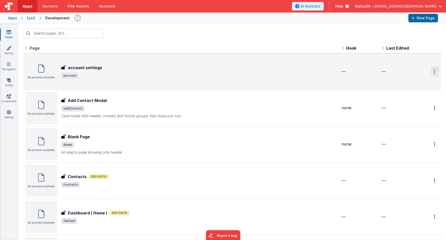
click at [432, 68] on button "Options" at bounding box center [435, 72] width 8 height 10
click at [408, 104] on link "Delete" at bounding box center [417, 101] width 44 height 9
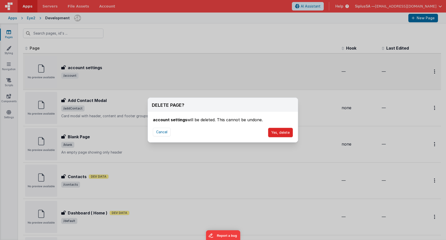
click at [283, 128] on button "Yes, delete" at bounding box center [280, 133] width 25 height 10
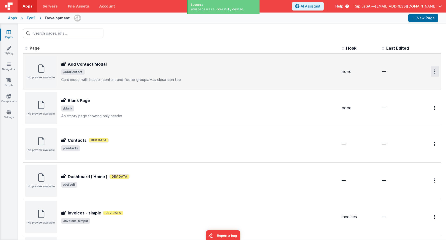
click at [433, 69] on button "Options" at bounding box center [435, 72] width 8 height 10
click at [412, 99] on link "Delete" at bounding box center [417, 101] width 44 height 9
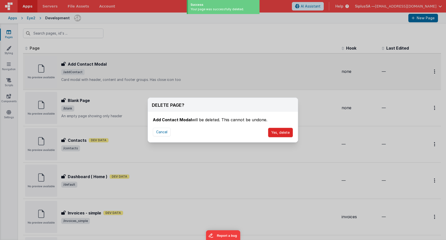
drag, startPoint x: 272, startPoint y: 129, endPoint x: 277, endPoint y: 129, distance: 4.5
click at [272, 129] on button "Yes, delete" at bounding box center [280, 133] width 25 height 10
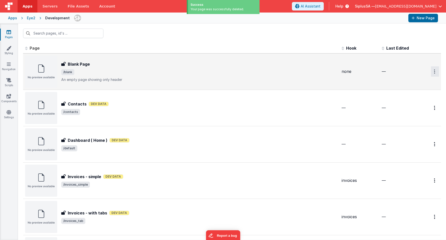
click at [434, 70] on icon "Options" at bounding box center [434, 72] width 1 height 4
click at [419, 101] on link "Delete" at bounding box center [417, 101] width 44 height 9
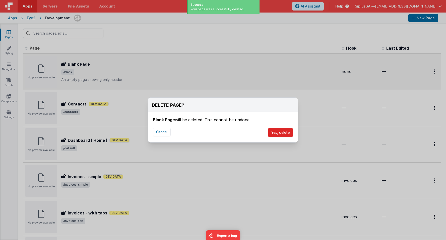
click at [289, 130] on button "Yes, delete" at bounding box center [280, 133] width 25 height 10
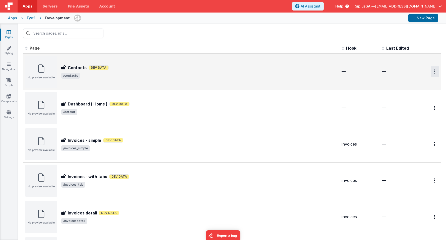
click at [434, 72] on icon "Options" at bounding box center [434, 72] width 1 height 4
click at [403, 99] on link "Delete" at bounding box center [417, 101] width 44 height 9
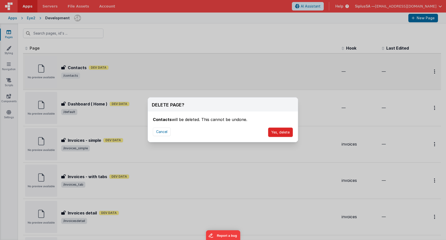
click at [286, 133] on button "Yes, delete" at bounding box center [280, 133] width 25 height 10
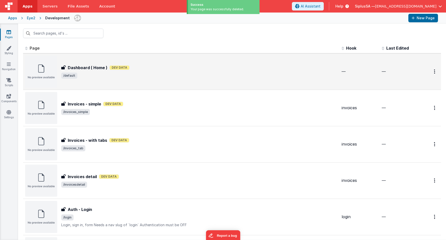
click at [9, 26] on div "Pages Styling Navigation Scripts Components Settings" at bounding box center [9, 132] width 18 height 217
click at [10, 44] on div "Pages Styling Navigation Scripts Components Settings" at bounding box center [9, 132] width 18 height 217
click at [11, 49] on icon at bounding box center [8, 48] width 5 height 5
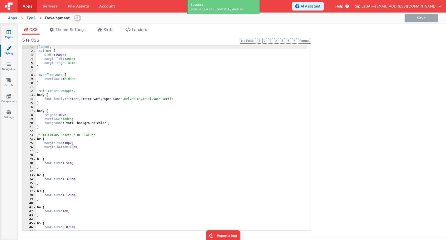
click at [9, 36] on link "Pages" at bounding box center [9, 35] width 18 height 10
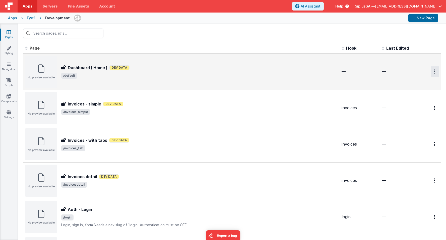
click at [432, 71] on button "Options" at bounding box center [435, 72] width 8 height 10
click at [414, 100] on link "Delete" at bounding box center [417, 101] width 44 height 9
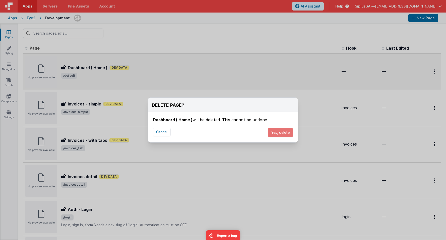
drag, startPoint x: 284, startPoint y: 132, endPoint x: 304, endPoint y: 131, distance: 19.6
click at [284, 132] on button "Yes, delete" at bounding box center [280, 133] width 25 height 10
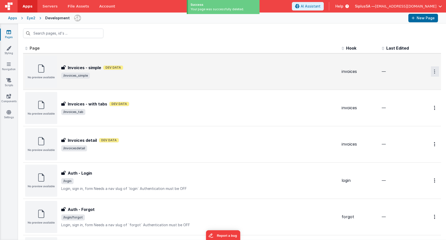
click at [432, 73] on button "Options" at bounding box center [435, 72] width 8 height 10
click at [410, 101] on link "Delete" at bounding box center [417, 101] width 44 height 9
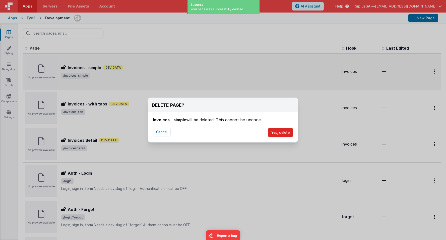
click at [271, 133] on button "Yes, delete" at bounding box center [280, 133] width 25 height 10
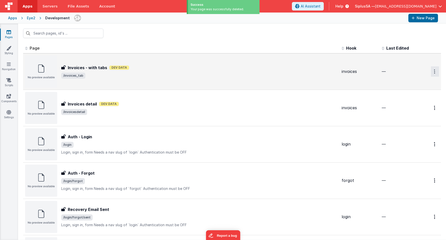
click at [433, 72] on button "Options" at bounding box center [435, 72] width 8 height 10
click at [415, 103] on link "Delete" at bounding box center [417, 101] width 44 height 9
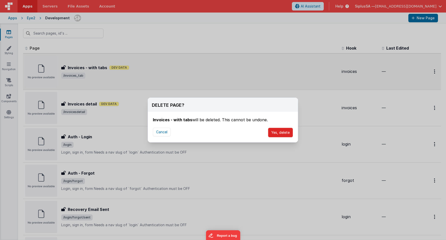
click at [284, 132] on button "Yes, delete" at bounding box center [280, 133] width 25 height 10
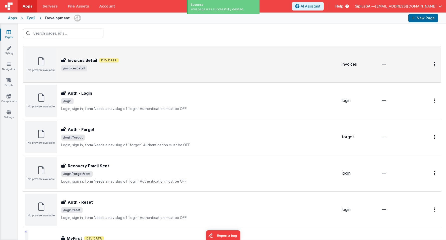
scroll to position [70, 0]
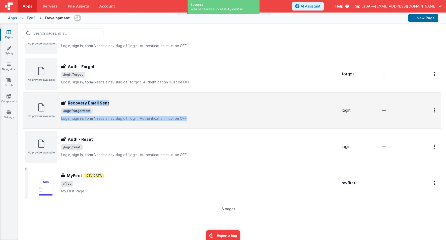
drag, startPoint x: 246, startPoint y: 119, endPoint x: 247, endPoint y: 97, distance: 22.1
click at [247, 97] on div "Recovery Email Sent Recovery Email Sent /login/forgot/sent Login, sign in, form…" at bounding box center [181, 111] width 312 height 32
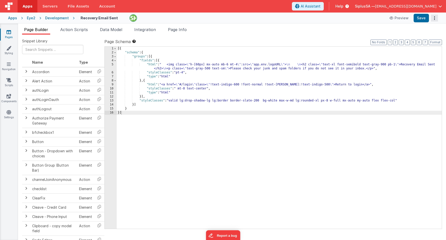
click at [433, 17] on button "Options" at bounding box center [434, 18] width 7 height 7
click at [425, 47] on link "Delete" at bounding box center [416, 47] width 44 height 9
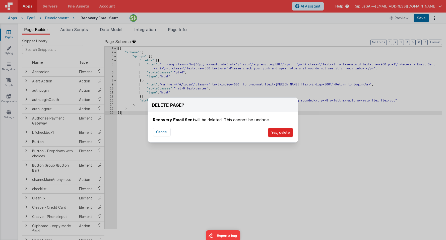
click at [283, 131] on button "Yes, delete" at bounding box center [280, 133] width 25 height 10
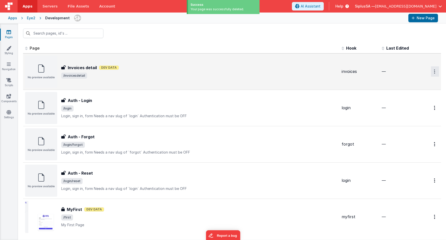
click at [434, 71] on icon "Options" at bounding box center [434, 72] width 1 height 4
click at [420, 103] on link "Delete" at bounding box center [417, 101] width 44 height 9
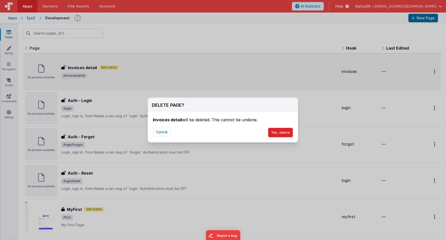
click at [277, 136] on button "Yes, delete" at bounding box center [280, 133] width 25 height 10
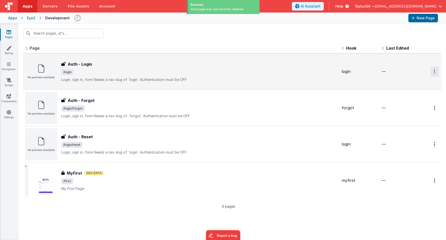
click at [435, 70] on icon "Options" at bounding box center [434, 72] width 1 height 4
click at [410, 101] on link "Delete" at bounding box center [417, 101] width 44 height 9
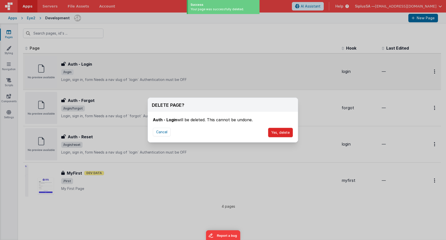
click at [283, 133] on button "Yes, delete" at bounding box center [280, 133] width 25 height 10
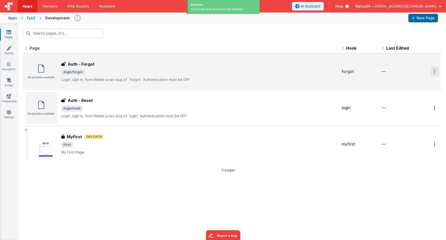
click at [435, 72] on icon "Options" at bounding box center [434, 72] width 1 height 4
click at [412, 99] on link "Delete" at bounding box center [417, 101] width 44 height 9
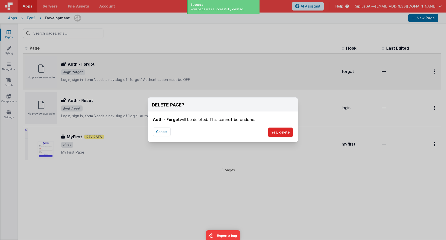
click at [283, 130] on button "Yes, delete" at bounding box center [280, 133] width 25 height 10
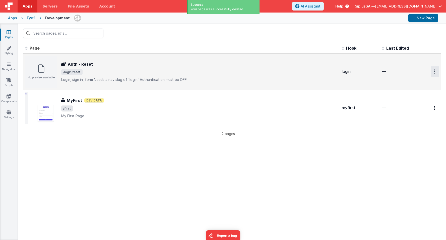
click at [434, 69] on button "Options" at bounding box center [435, 72] width 8 height 10
click at [417, 100] on link "Delete" at bounding box center [417, 101] width 44 height 9
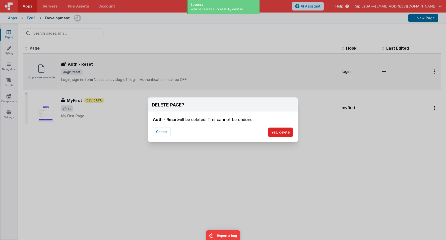
click at [282, 130] on button "Yes, delete" at bounding box center [280, 133] width 25 height 10
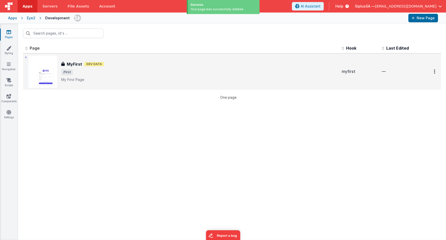
click at [346, 110] on div "Id Page Description Hook Last Edited FR_1911449C-0DE0-EA4C-BB71-55F01467B5B2 My…" at bounding box center [232, 141] width 428 height 197
click at [11, 35] on link "Pages" at bounding box center [9, 35] width 18 height 10
click at [7, 55] on link "Styling" at bounding box center [9, 51] width 18 height 10
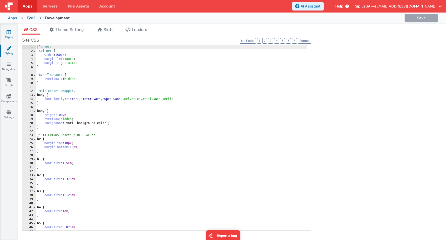
click at [8, 34] on icon at bounding box center [9, 32] width 5 height 5
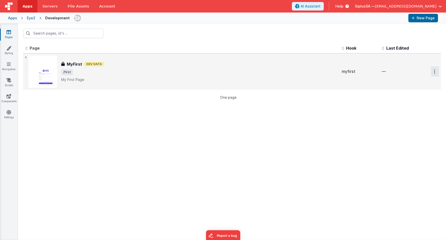
click at [435, 70] on icon "Options" at bounding box center [434, 72] width 1 height 4
click at [429, 82] on link "Preview" at bounding box center [417, 83] width 44 height 9
click at [9, 66] on icon at bounding box center [9, 64] width 4 height 5
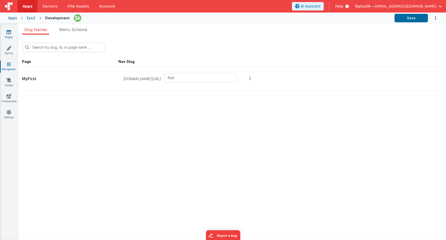
click at [3, 33] on link "Pages" at bounding box center [9, 35] width 18 height 10
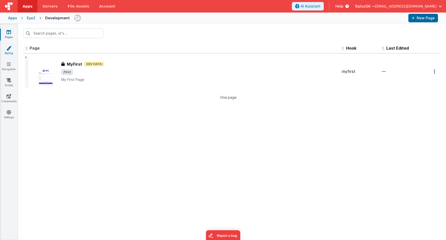
click at [10, 50] on icon at bounding box center [8, 48] width 5 height 5
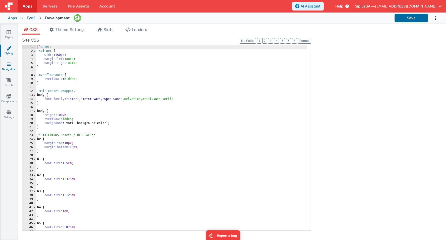
click at [7, 62] on icon at bounding box center [9, 64] width 4 height 5
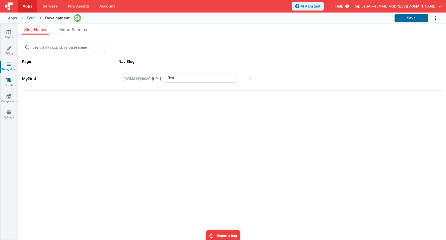
click at [10, 79] on icon at bounding box center [8, 80] width 5 height 5
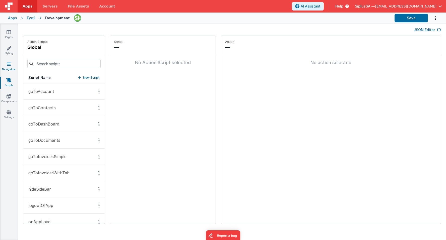
click at [11, 66] on link "Navigation" at bounding box center [9, 67] width 18 height 10
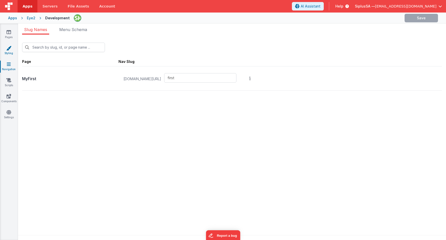
click at [10, 53] on link "Styling" at bounding box center [9, 51] width 18 height 10
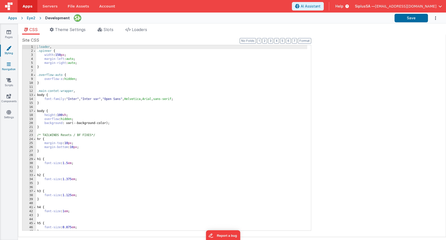
click at [10, 64] on icon at bounding box center [9, 64] width 4 height 5
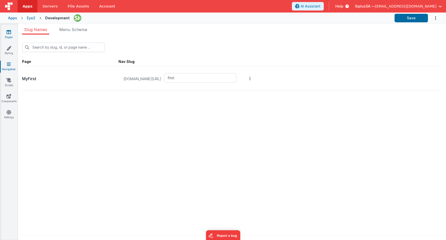
click at [9, 30] on icon at bounding box center [9, 32] width 5 height 5
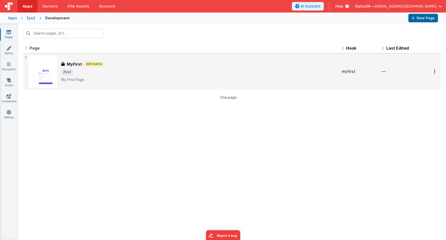
click at [144, 75] on div "MyFirst MyFirst Dev Data /first My First Page" at bounding box center [199, 71] width 276 height 21
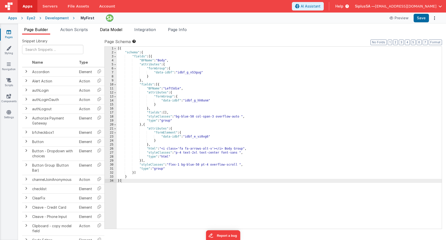
click at [115, 28] on span "Data Model" at bounding box center [111, 29] width 22 height 5
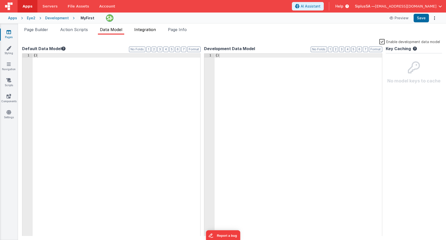
click at [147, 29] on span "Integration" at bounding box center [145, 29] width 22 height 5
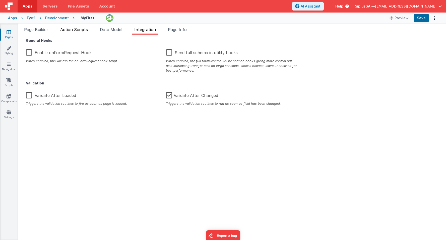
click at [80, 29] on span "Action Scripts" at bounding box center [74, 29] width 28 height 5
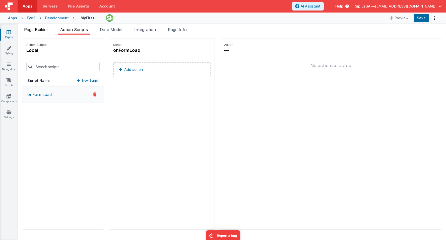
click at [33, 28] on span "Page Builder" at bounding box center [36, 29] width 24 height 5
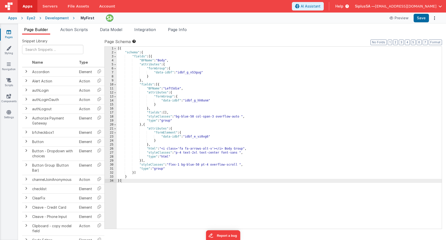
click at [10, 34] on icon at bounding box center [9, 32] width 5 height 5
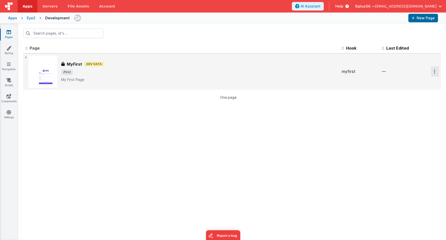
click at [436, 71] on button "Options" at bounding box center [435, 72] width 8 height 10
drag, startPoint x: 424, startPoint y: 82, endPoint x: 320, endPoint y: 76, distance: 103.8
click at [431, 76] on div "Preview Duplicate Delete" at bounding box center [435, 72] width 8 height 10
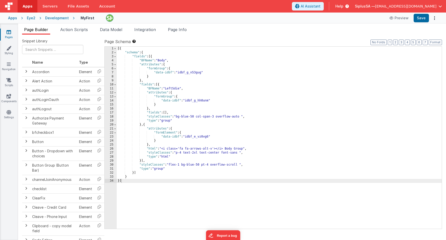
click at [117, 26] on div "Page Builder Action Scripts Data Model Integration Page Info Snippet Library Na…" at bounding box center [232, 132] width 428 height 217
click at [116, 28] on span "Data Model" at bounding box center [111, 29] width 22 height 5
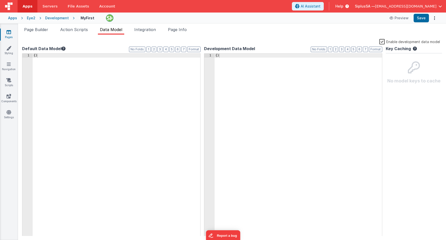
click at [13, 33] on link "Pages" at bounding box center [9, 35] width 18 height 10
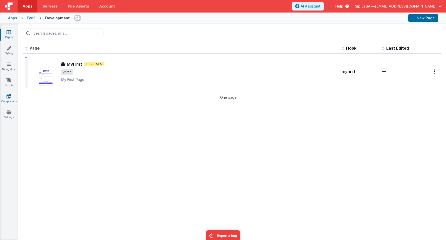
click at [10, 94] on icon at bounding box center [9, 96] width 5 height 5
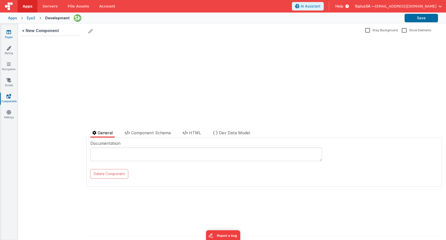
click at [7, 30] on icon at bounding box center [9, 32] width 5 height 5
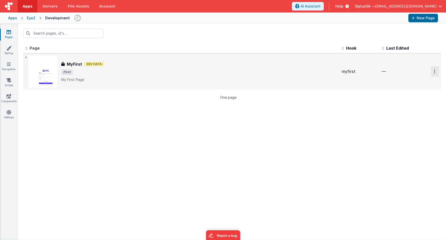
click at [435, 71] on button "Options" at bounding box center [435, 72] width 8 height 10
click at [184, 63] on button at bounding box center [223, 120] width 446 height 240
click at [145, 71] on span "/first" at bounding box center [199, 72] width 276 height 6
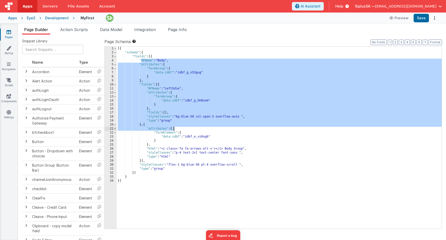
drag, startPoint x: 171, startPoint y: 63, endPoint x: 216, endPoint y: 134, distance: 83.7
click at [216, 134] on div "[{ "schema" : { "fields" : [{ "BFName" : "Body" , "attributes" : { "formGroup" …" at bounding box center [279, 142] width 325 height 190
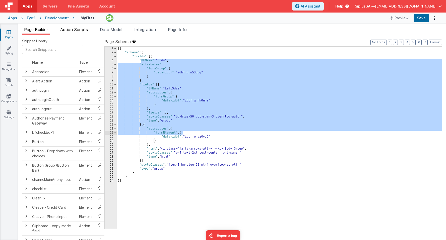
click at [70, 28] on span "Action Scripts" at bounding box center [74, 29] width 28 height 5
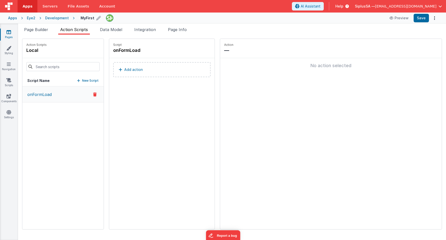
click at [86, 19] on h4 "MyFirst" at bounding box center [88, 18] width 14 height 4
click at [106, 28] on span "Data Model" at bounding box center [111, 29] width 22 height 5
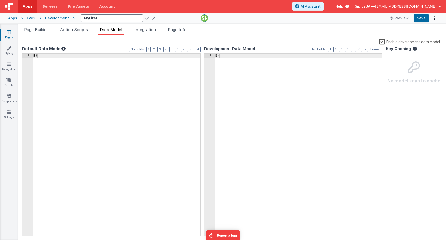
click at [145, 18] on icon at bounding box center [147, 18] width 4 height 7
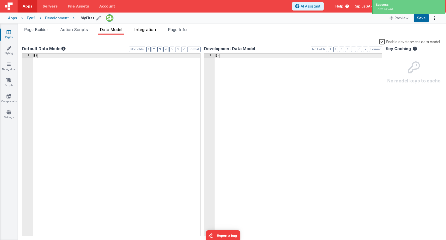
click at [151, 32] on span "Integration" at bounding box center [145, 29] width 22 height 5
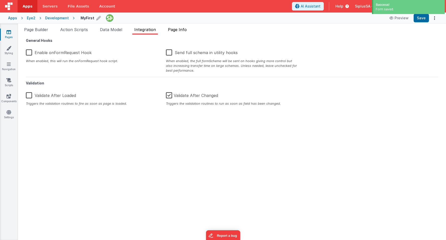
click at [183, 31] on span "Page Info" at bounding box center [177, 29] width 19 height 5
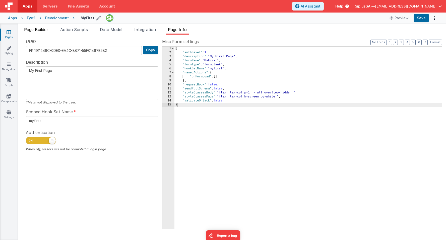
click at [37, 28] on span "Page Builder" at bounding box center [36, 29] width 24 height 5
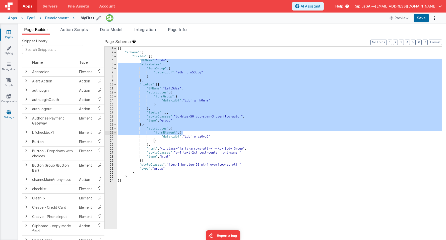
click at [10, 115] on link "Settings" at bounding box center [9, 115] width 18 height 10
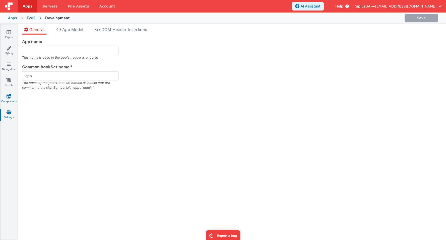
click at [12, 98] on link "Components" at bounding box center [9, 99] width 18 height 10
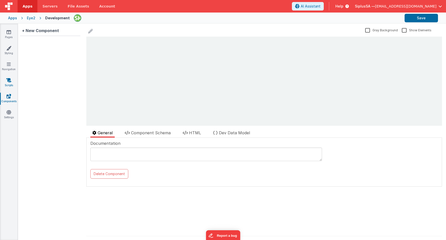
click at [9, 80] on icon at bounding box center [8, 80] width 5 height 5
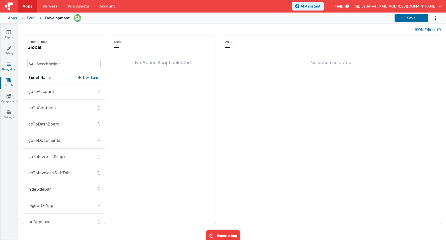
click at [9, 62] on icon at bounding box center [9, 64] width 4 height 5
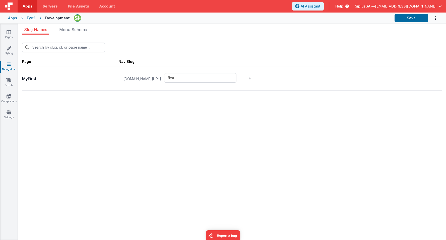
click at [10, 45] on div "Pages Styling Navigation Scripts Components Settings" at bounding box center [9, 132] width 18 height 217
click at [9, 48] on icon at bounding box center [8, 48] width 5 height 5
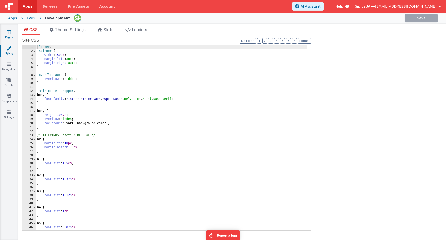
click at [9, 31] on icon at bounding box center [9, 32] width 5 height 5
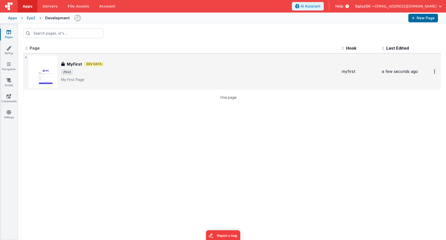
click at [81, 64] on h3 "MyFirst" at bounding box center [74, 64] width 15 height 6
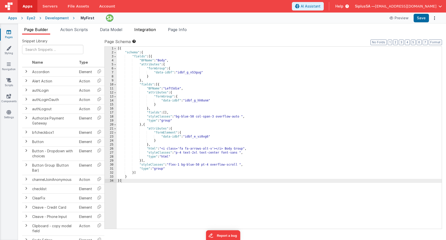
click at [152, 31] on span "Integration" at bounding box center [145, 29] width 22 height 5
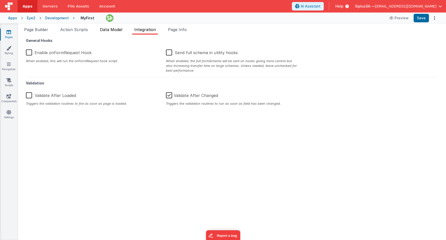
click at [116, 30] on span "Data Model" at bounding box center [111, 29] width 22 height 5
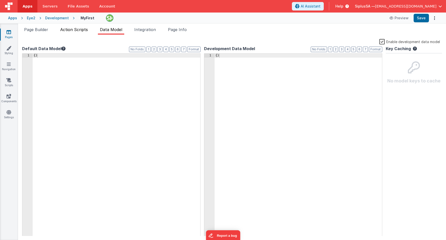
click at [83, 30] on span "Action Scripts" at bounding box center [74, 29] width 28 height 5
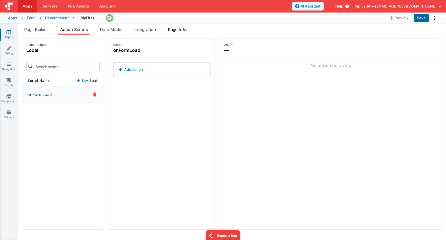
click at [180, 29] on span "Page Info" at bounding box center [177, 29] width 19 height 5
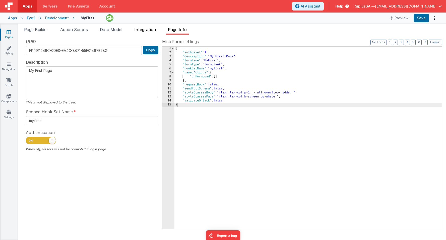
click at [151, 29] on span "Integration" at bounding box center [145, 29] width 22 height 5
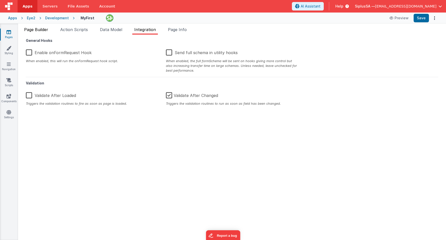
click at [44, 30] on span "Page Builder" at bounding box center [36, 29] width 24 height 5
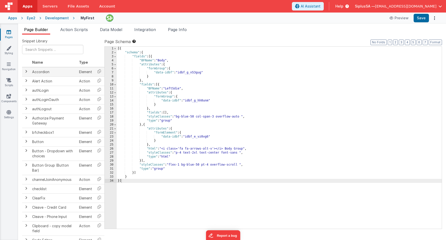
click at [54, 71] on td "Accordion" at bounding box center [53, 72] width 47 height 10
click at [26, 73] on span at bounding box center [26, 72] width 4 height 4
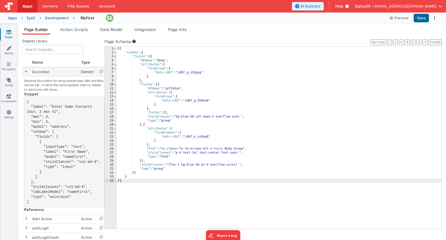
click at [26, 73] on span at bounding box center [26, 72] width 4 height 4
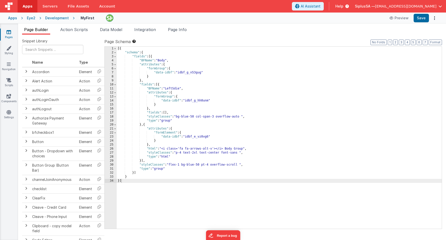
click at [62, 17] on div "Development" at bounding box center [57, 18] width 24 height 5
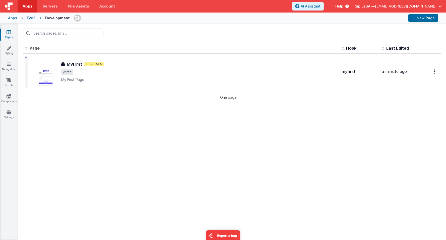
click at [34, 18] on div "Eye2" at bounding box center [31, 18] width 9 height 5
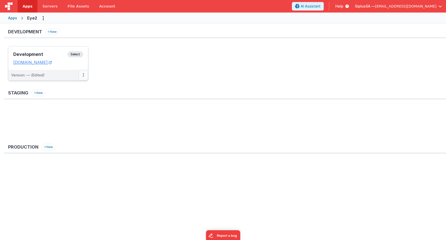
click at [83, 75] on icon at bounding box center [83, 75] width 1 height 0
click at [78, 83] on link "Edit" at bounding box center [66, 86] width 44 height 9
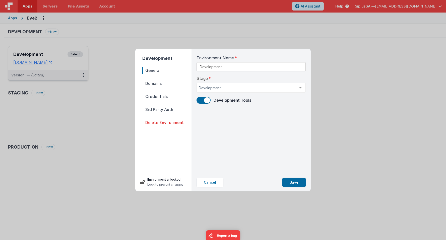
click at [158, 82] on span "Domains" at bounding box center [166, 83] width 49 height 7
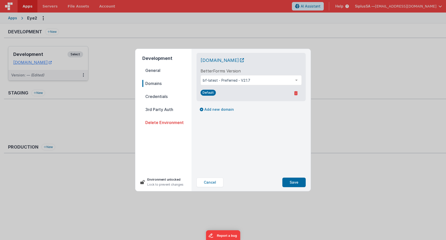
click at [155, 94] on span "Credentials" at bounding box center [166, 96] width 49 height 7
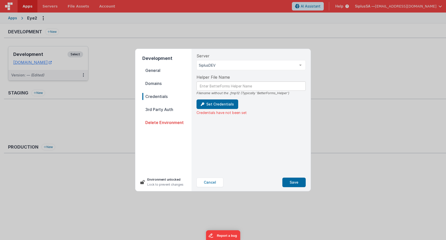
click at [155, 104] on nav "General Domains Credentials 3rd Party Auth Delete Environment" at bounding box center [166, 118] width 49 height 102
click at [295, 183] on button "Save" at bounding box center [293, 183] width 23 height 10
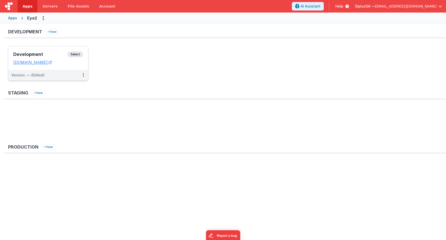
click at [77, 53] on span "Select" at bounding box center [76, 54] width 16 height 6
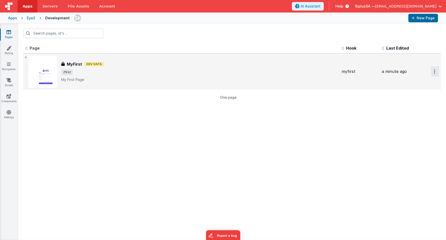
click at [434, 73] on button "Options" at bounding box center [435, 72] width 8 height 10
click at [307, 60] on button at bounding box center [223, 120] width 446 height 240
click at [119, 79] on p "My First Page" at bounding box center [199, 79] width 276 height 5
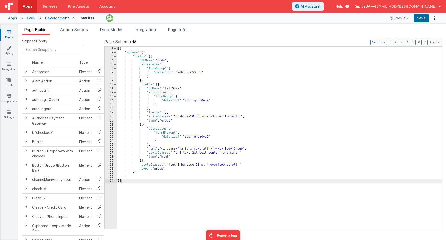
click at [40, 30] on span "Page Builder" at bounding box center [36, 29] width 24 height 5
click at [30, 30] on span "Page Builder" at bounding box center [36, 29] width 24 height 5
click at [79, 31] on span "Action Scripts" at bounding box center [74, 29] width 28 height 5
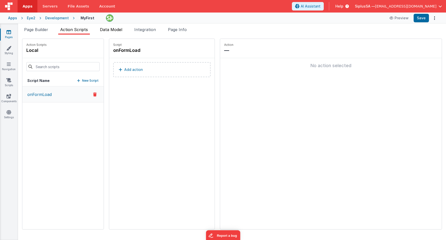
click at [111, 30] on span "Data Model" at bounding box center [111, 29] width 22 height 5
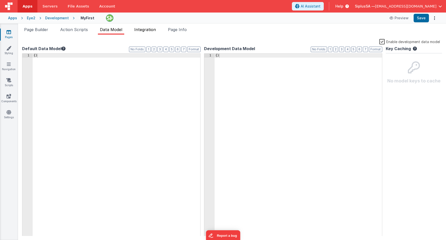
click at [147, 31] on span "Integration" at bounding box center [145, 29] width 22 height 5
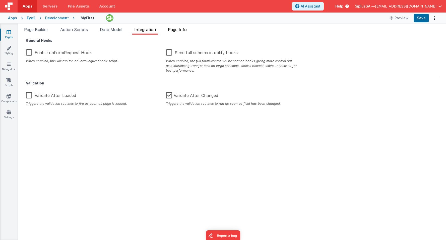
click at [174, 28] on span "Page Info" at bounding box center [177, 29] width 19 height 5
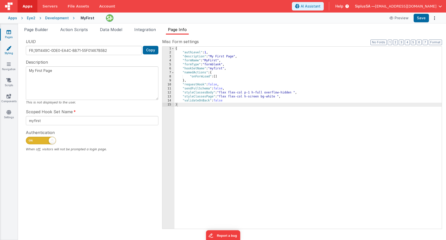
click at [10, 47] on icon at bounding box center [8, 48] width 5 height 5
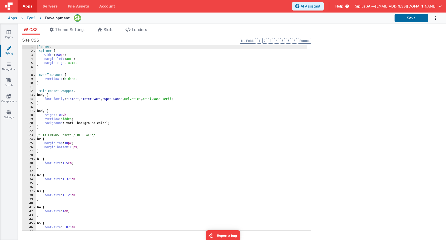
click at [9, 61] on div "Pages Styling Navigation Scripts Components Settings" at bounding box center [9, 132] width 18 height 217
click at [9, 64] on icon at bounding box center [9, 64] width 4 height 5
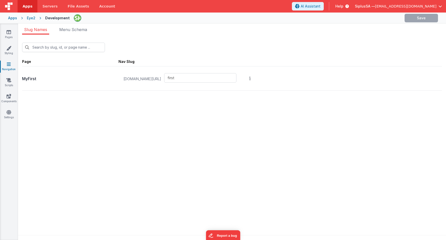
click at [62, 78] on p "MyFirst" at bounding box center [70, 79] width 96 height 7
click at [253, 78] on button "Options" at bounding box center [249, 79] width 7 height 20
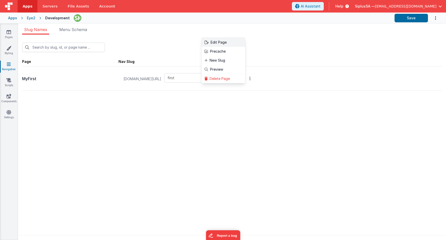
click at [230, 46] on link "Edit Page" at bounding box center [224, 42] width 44 height 9
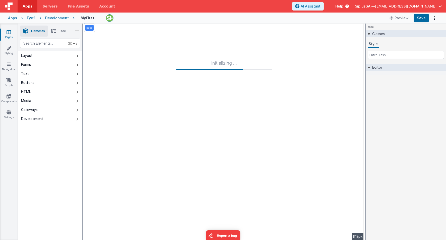
click at [88, 27] on p "page" at bounding box center [89, 28] width 6 height 4
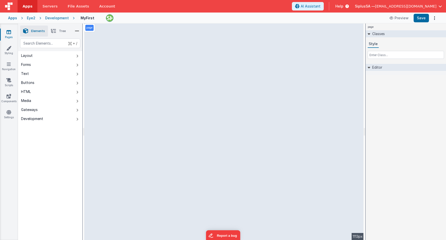
click at [88, 27] on p "page" at bounding box center [89, 28] width 6 height 4
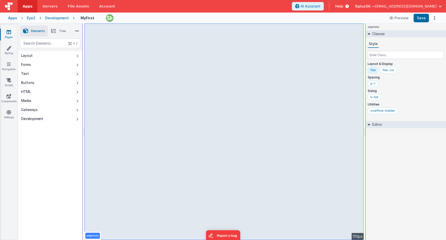
click at [94, 236] on p "pagebody" at bounding box center [92, 236] width 13 height 4
click at [96, 234] on p "pagebody" at bounding box center [92, 236] width 13 height 4
click at [89, 235] on p "pagebody" at bounding box center [92, 236] width 13 height 4
click at [93, 237] on p "pagebody" at bounding box center [92, 236] width 13 height 4
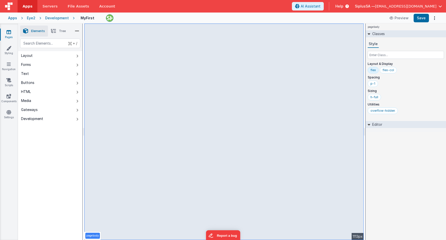
click at [88, 236] on p "pagebody" at bounding box center [92, 236] width 13 height 4
click at [85, 232] on div "pagebody" at bounding box center [92, 236] width 17 height 9
click at [83, 231] on html "Oh no! You are at your site limit for this plan. Upgrade your plan so you can c…" at bounding box center [223, 120] width 446 height 240
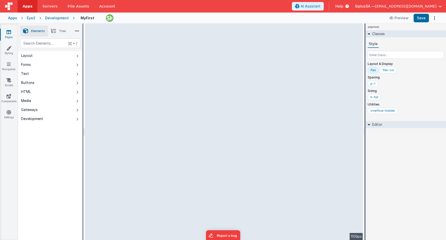
click at [84, 231] on html "Oh no! You are at your site limit for this plan. Upgrade your plan so you can c…" at bounding box center [223, 120] width 446 height 240
click at [84, 231] on div at bounding box center [84, 132] width 2 height 217
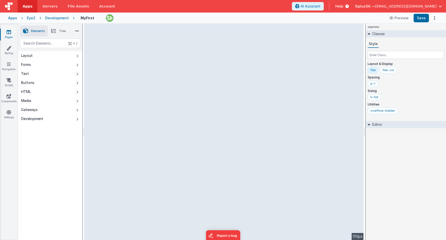
drag, startPoint x: 84, startPoint y: 231, endPoint x: 82, endPoint y: 215, distance: 16.3
click at [82, 215] on html "Oh no! You are at your site limit for this plan. Upgrade your plan so you can c…" at bounding box center [223, 120] width 446 height 240
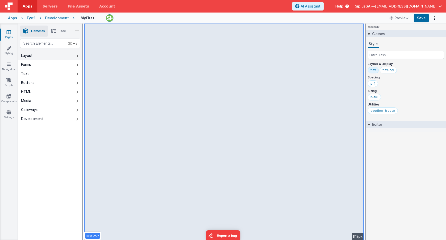
click at [51, 57] on button "Layout" at bounding box center [50, 55] width 64 height 9
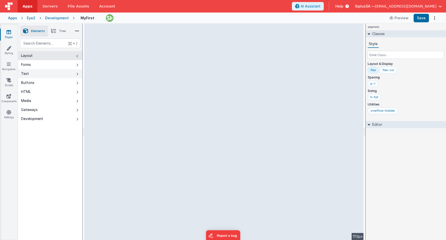
click at [47, 75] on button "Text" at bounding box center [50, 73] width 64 height 9
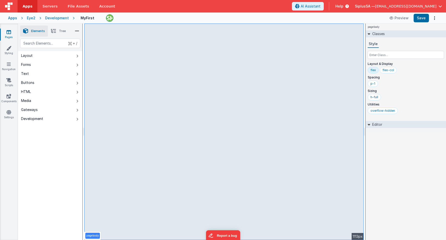
click at [79, 31] on icon at bounding box center [77, 31] width 5 height 7
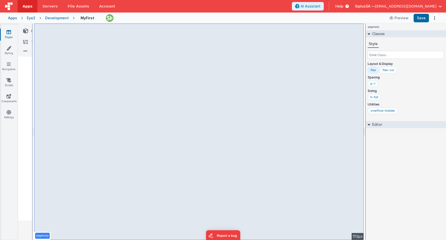
click at [27, 33] on icon at bounding box center [25, 31] width 5 height 7
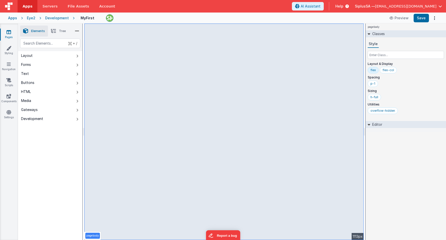
click at [64, 32] on span "Tree" at bounding box center [62, 31] width 7 height 4
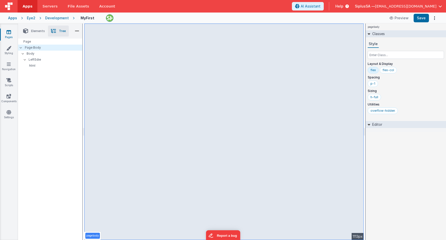
click at [59, 31] on span "Tree" at bounding box center [62, 31] width 7 height 4
click at [42, 32] on span "Elements" at bounding box center [38, 31] width 14 height 4
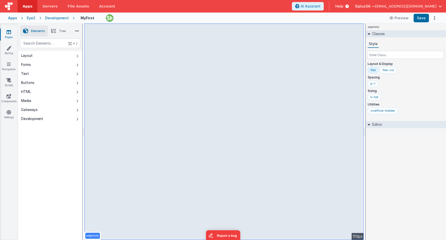
click at [95, 235] on p "pagebody" at bounding box center [92, 236] width 13 height 4
click at [91, 236] on p "pagebody" at bounding box center [92, 236] width 13 height 4
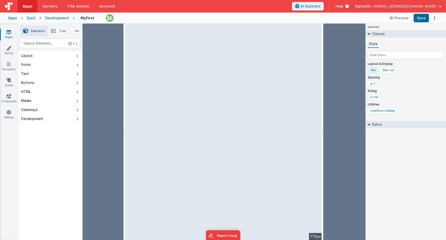
drag, startPoint x: 83, startPoint y: 141, endPoint x: 124, endPoint y: 140, distance: 40.4
click at [124, 140] on html "Oh no! You are at your site limit for this plan. Upgrade your plan so you can c…" at bounding box center [223, 120] width 446 height 240
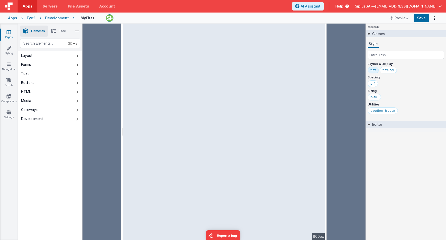
drag, startPoint x: 125, startPoint y: 33, endPoint x: 116, endPoint y: 35, distance: 9.2
click at [117, 34] on html "Oh no! You are at your site limit for this plan. Upgrade your plan so you can c…" at bounding box center [223, 120] width 446 height 240
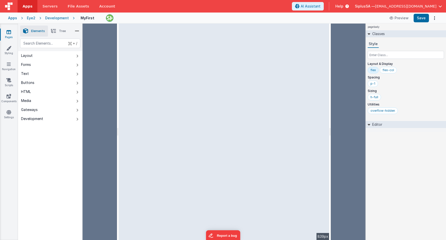
drag, startPoint x: 122, startPoint y: 36, endPoint x: 131, endPoint y: 58, distance: 23.7
click at [122, 36] on div "--> 839px" at bounding box center [224, 132] width 211 height 217
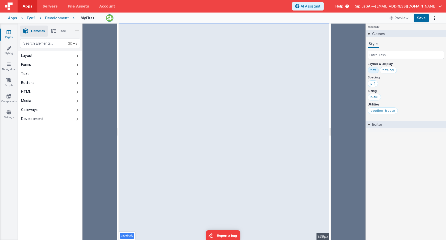
click at [428, 5] on span "[EMAIL_ADDRESS][DOMAIN_NAME]" at bounding box center [405, 6] width 61 height 5
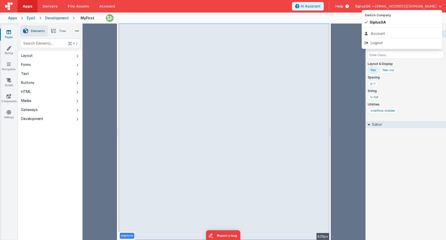
click at [34, 55] on button at bounding box center [223, 120] width 446 height 240
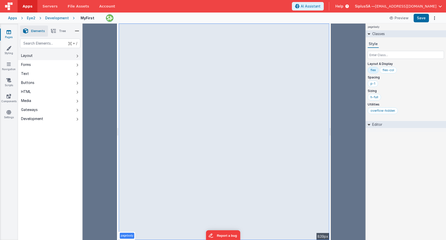
click at [50, 55] on button "Layout" at bounding box center [50, 55] width 64 height 9
click at [399, 18] on button "Preview" at bounding box center [398, 18] width 25 height 8
click at [421, 17] on button "Save" at bounding box center [421, 18] width 15 height 9
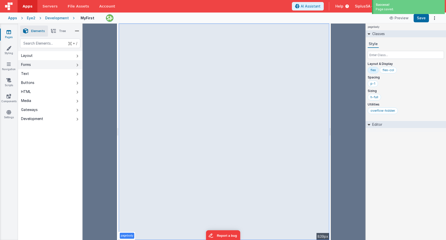
click at [49, 60] on button "Forms" at bounding box center [50, 64] width 64 height 9
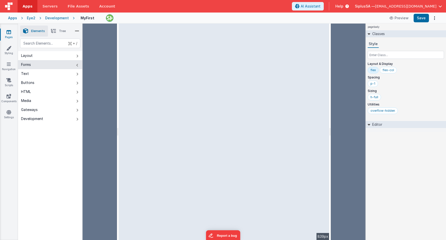
click at [369, 33] on icon at bounding box center [369, 34] width 3 height 4
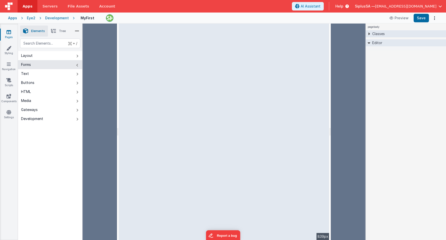
click at [369, 33] on icon at bounding box center [369, 34] width 4 height 3
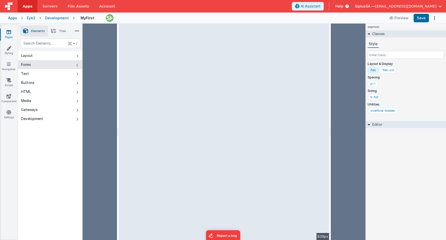
click at [371, 126] on h2 "Editor" at bounding box center [376, 124] width 12 height 7
click at [369, 123] on div "Editor" at bounding box center [406, 124] width 80 height 7
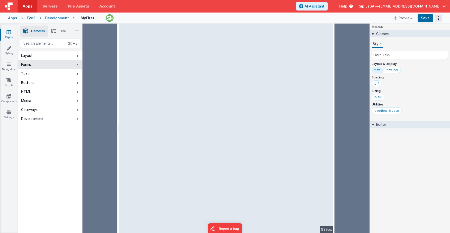
click at [439, 16] on button "Options" at bounding box center [438, 18] width 7 height 7
click at [439, 16] on button at bounding box center [225, 116] width 450 height 233
click at [55, 32] on icon at bounding box center [53, 31] width 5 height 7
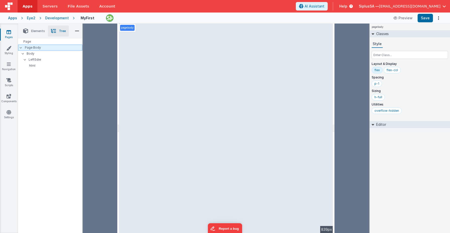
click at [22, 47] on icon at bounding box center [21, 48] width 3 height 2
click at [22, 48] on div at bounding box center [22, 48] width 5 height 4
click at [27, 54] on p "Body" at bounding box center [54, 54] width 55 height 6
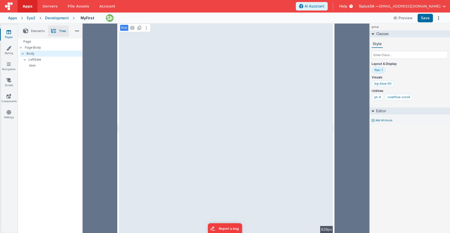
click at [39, 32] on span "Elements" at bounding box center [38, 31] width 14 height 4
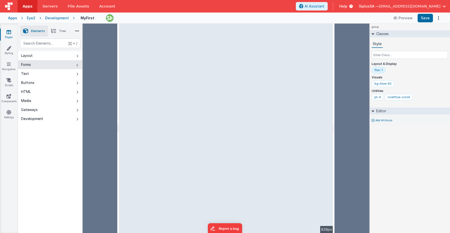
click at [53, 31] on icon at bounding box center [53, 31] width 5 height 7
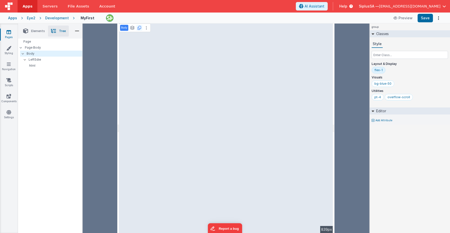
drag, startPoint x: 135, startPoint y: 28, endPoint x: 142, endPoint y: 29, distance: 6.8
click at [142, 29] on div "See layers + L Duplicate + D" at bounding box center [139, 28] width 20 height 6
click at [146, 28] on icon at bounding box center [146, 28] width 1 height 4
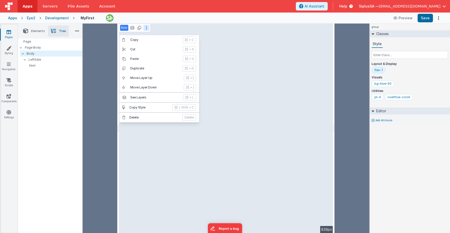
click at [146, 28] on icon at bounding box center [146, 28] width 1 height 4
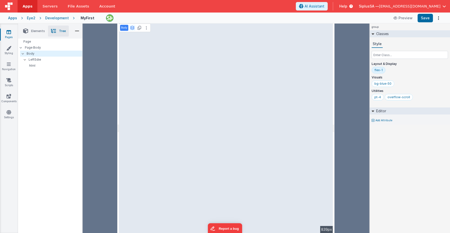
click at [133, 27] on icon at bounding box center [132, 28] width 5 height 4
click at [134, 31] on div "Body page pagebody" at bounding box center [135, 28] width 32 height 9
click at [141, 28] on icon at bounding box center [140, 28] width 4 height 4
click at [132, 28] on icon at bounding box center [132, 28] width 5 height 4
click at [136, 28] on div "page pagebody" at bounding box center [139, 28] width 20 height 6
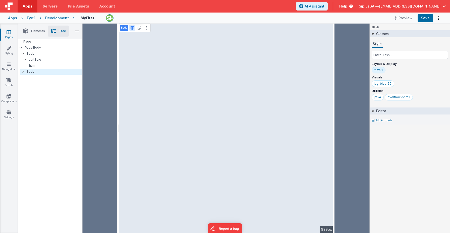
click at [134, 28] on icon at bounding box center [132, 28] width 5 height 4
click at [38, 63] on div "html" at bounding box center [52, 66] width 60 height 6
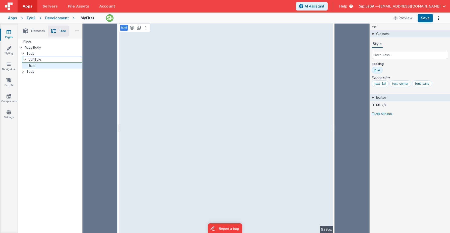
click at [37, 57] on p "LeftSdie" at bounding box center [55, 60] width 53 height 6
click at [37, 52] on p "Body" at bounding box center [54, 54] width 55 height 6
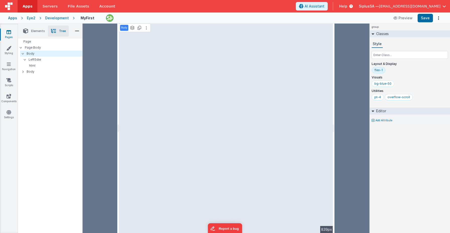
click at [30, 32] on li "Elements" at bounding box center [34, 31] width 28 height 11
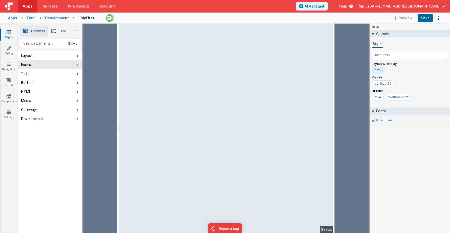
click at [56, 33] on icon at bounding box center [53, 31] width 5 height 7
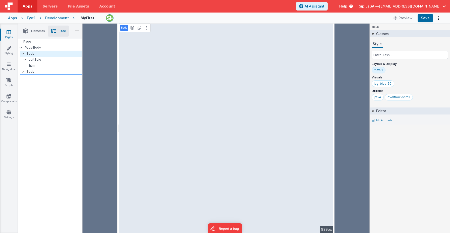
click at [23, 72] on icon at bounding box center [23, 72] width 2 height 4
click at [24, 72] on div at bounding box center [24, 72] width 5 height 4
click at [32, 72] on p "Body" at bounding box center [54, 72] width 55 height 6
click at [127, 28] on p "Body" at bounding box center [124, 28] width 6 height 4
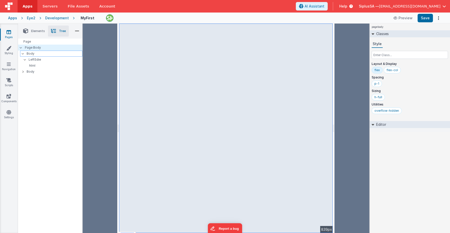
click at [38, 56] on p "Body" at bounding box center [54, 54] width 55 height 6
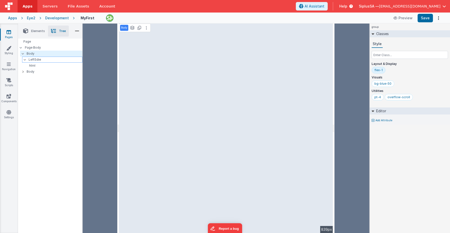
click at [37, 59] on p "LeftSdie" at bounding box center [55, 60] width 53 height 6
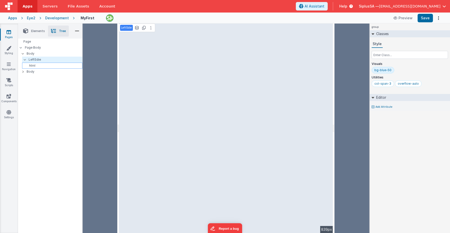
click at [39, 64] on p "html" at bounding box center [53, 66] width 58 height 4
click at [32, 29] on span "Elements" at bounding box center [38, 31] width 14 height 4
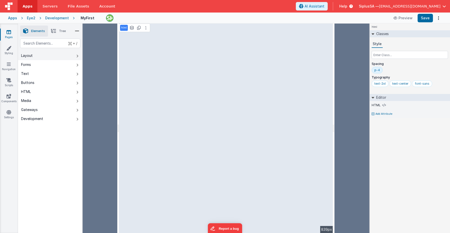
click at [39, 53] on button "Layout" at bounding box center [50, 55] width 64 height 9
click at [60, 31] on span "Tree" at bounding box center [62, 31] width 7 height 4
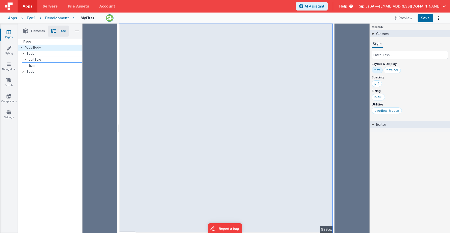
click at [50, 58] on p "LeftSdie" at bounding box center [55, 60] width 53 height 6
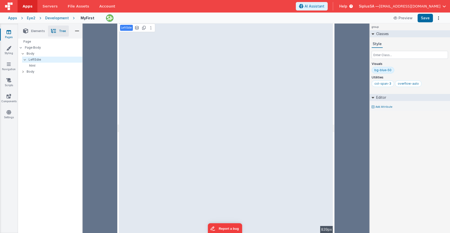
click at [42, 28] on li "Elements" at bounding box center [34, 31] width 28 height 11
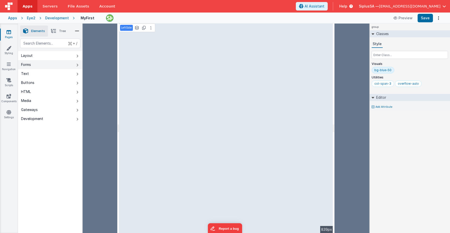
click at [35, 63] on button "Forms" at bounding box center [50, 64] width 64 height 9
click at [41, 59] on button "Layout" at bounding box center [50, 55] width 64 height 9
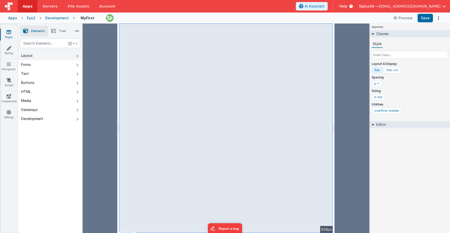
click at [63, 54] on button "Layout" at bounding box center [50, 55] width 64 height 9
click at [36, 82] on button "Buttons" at bounding box center [50, 82] width 64 height 9
